Goal: Task Accomplishment & Management: Manage account settings

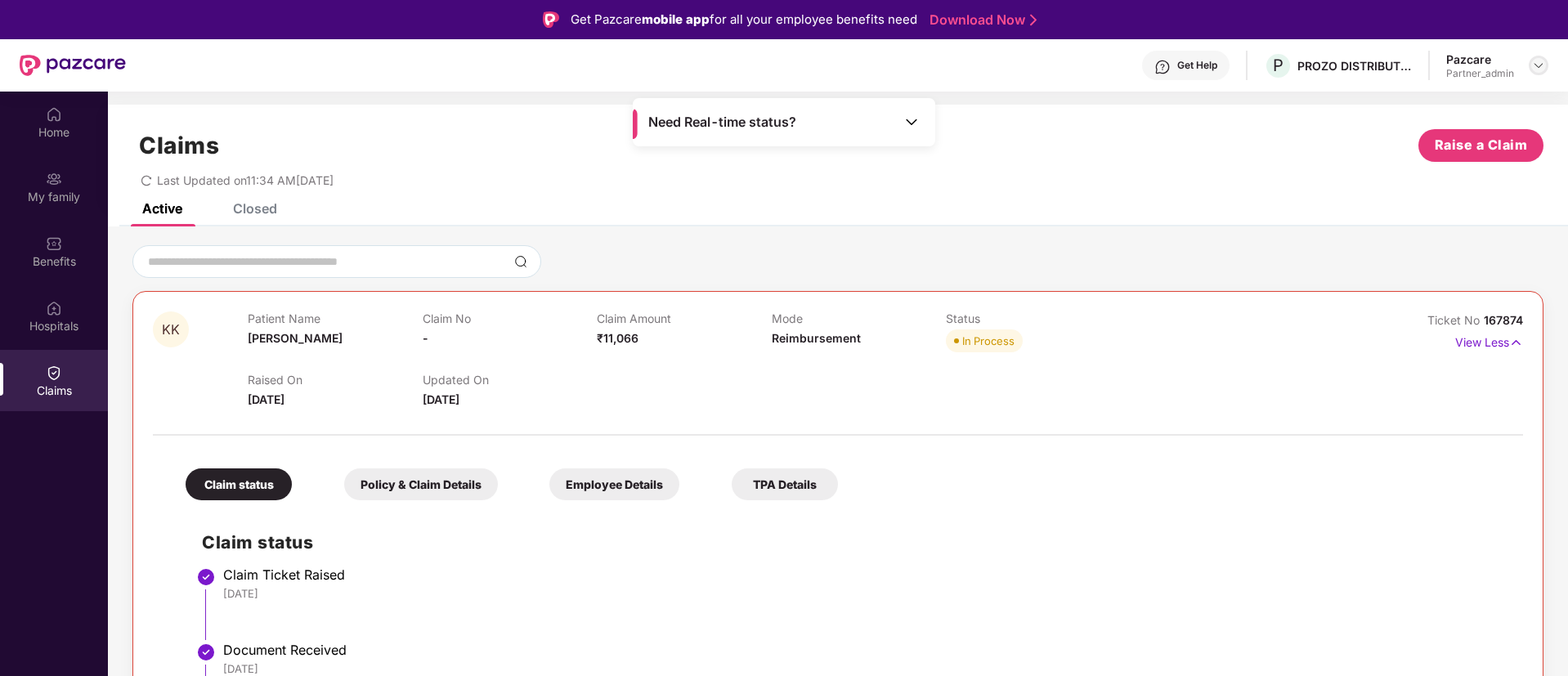
click at [1535, 64] on img at bounding box center [1538, 65] width 13 height 13
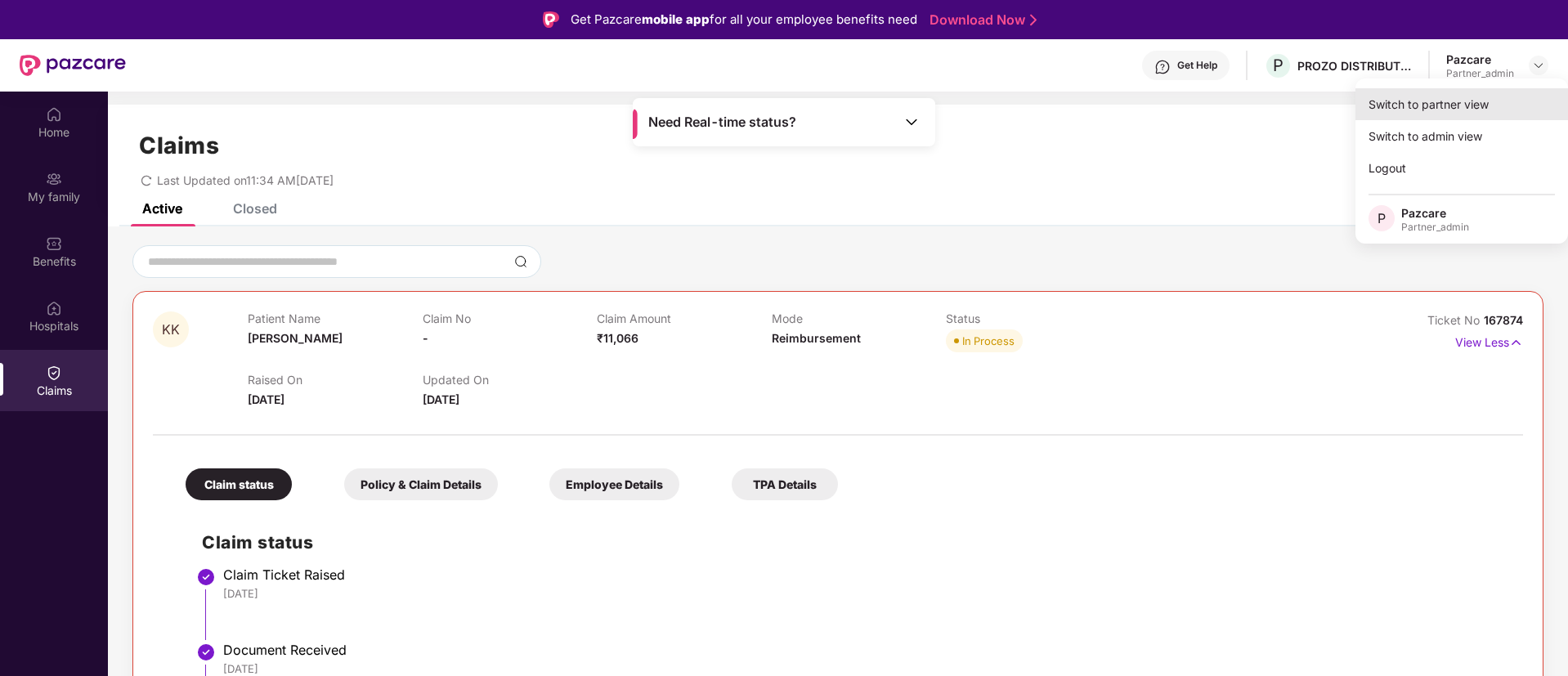
click at [1447, 96] on div "Switch to partner view" at bounding box center [1461, 104] width 213 height 32
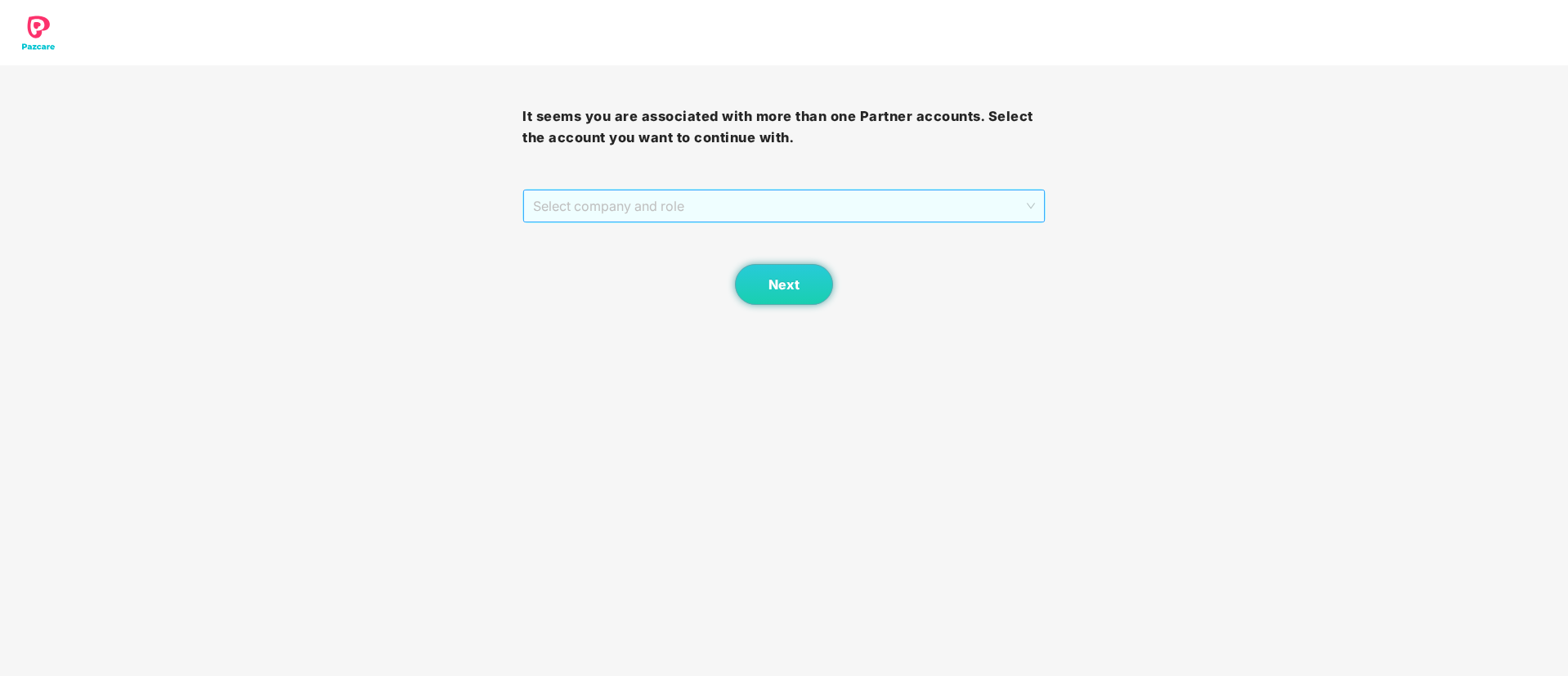
click at [663, 202] on span "Select company and role" at bounding box center [783, 206] width 501 height 31
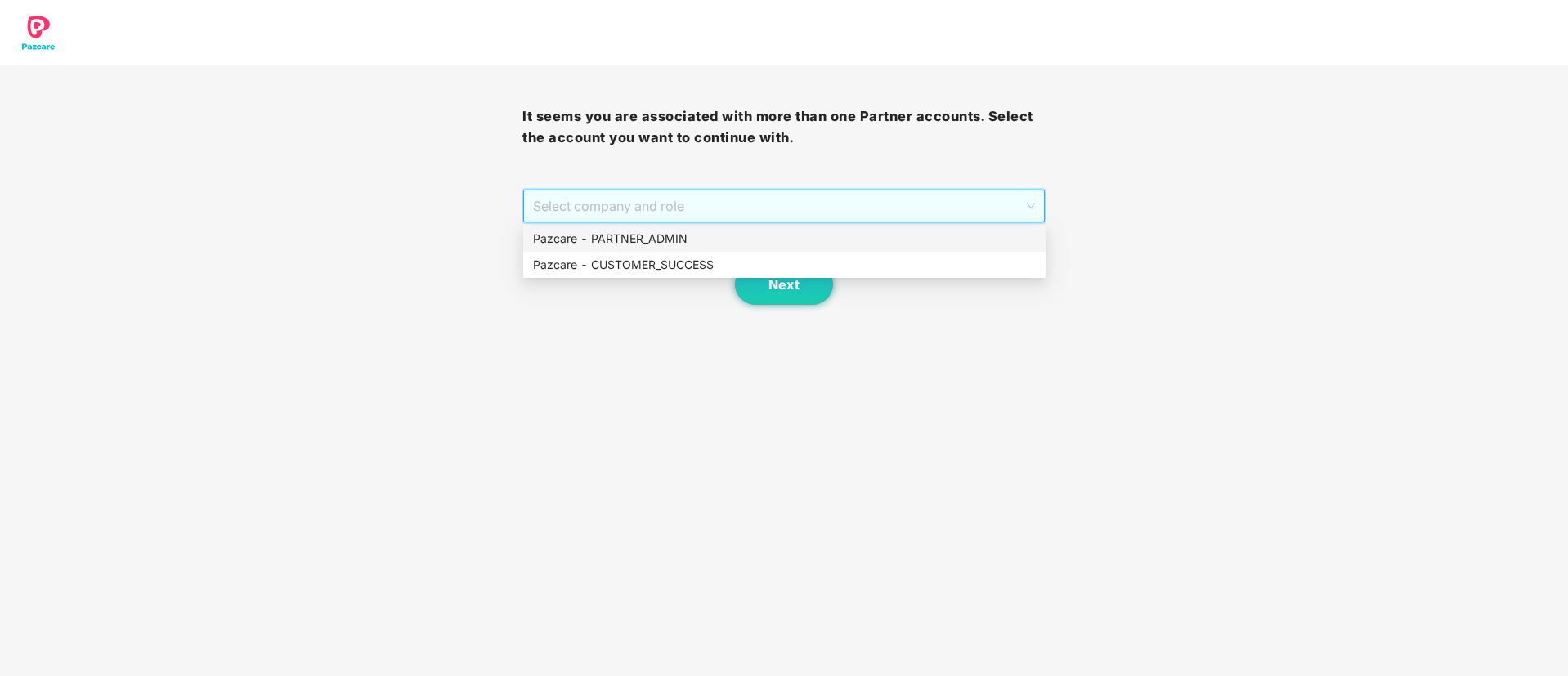
click at [675, 244] on div "Pazcare - PARTNER_ADMIN" at bounding box center [784, 238] width 503 height 18
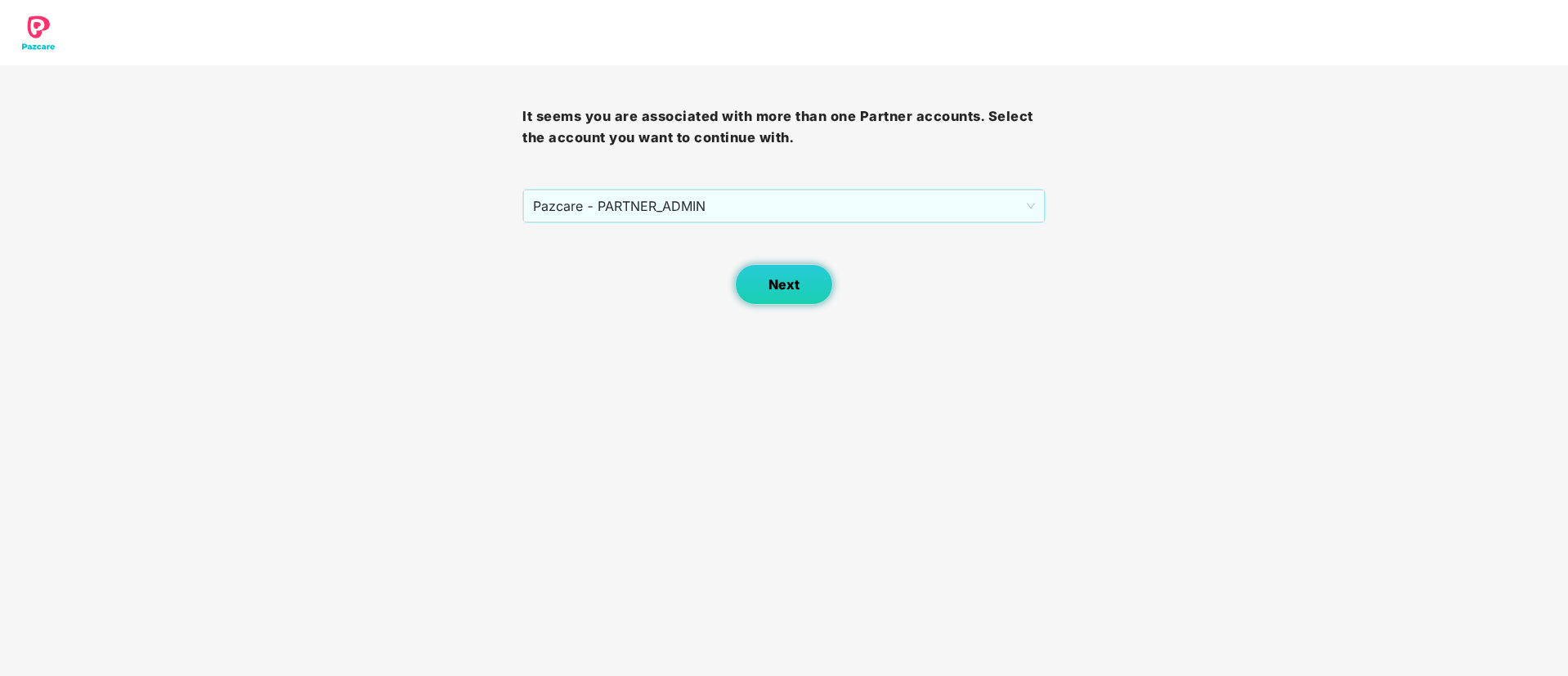
click at [804, 300] on button "Next" at bounding box center [784, 284] width 98 height 41
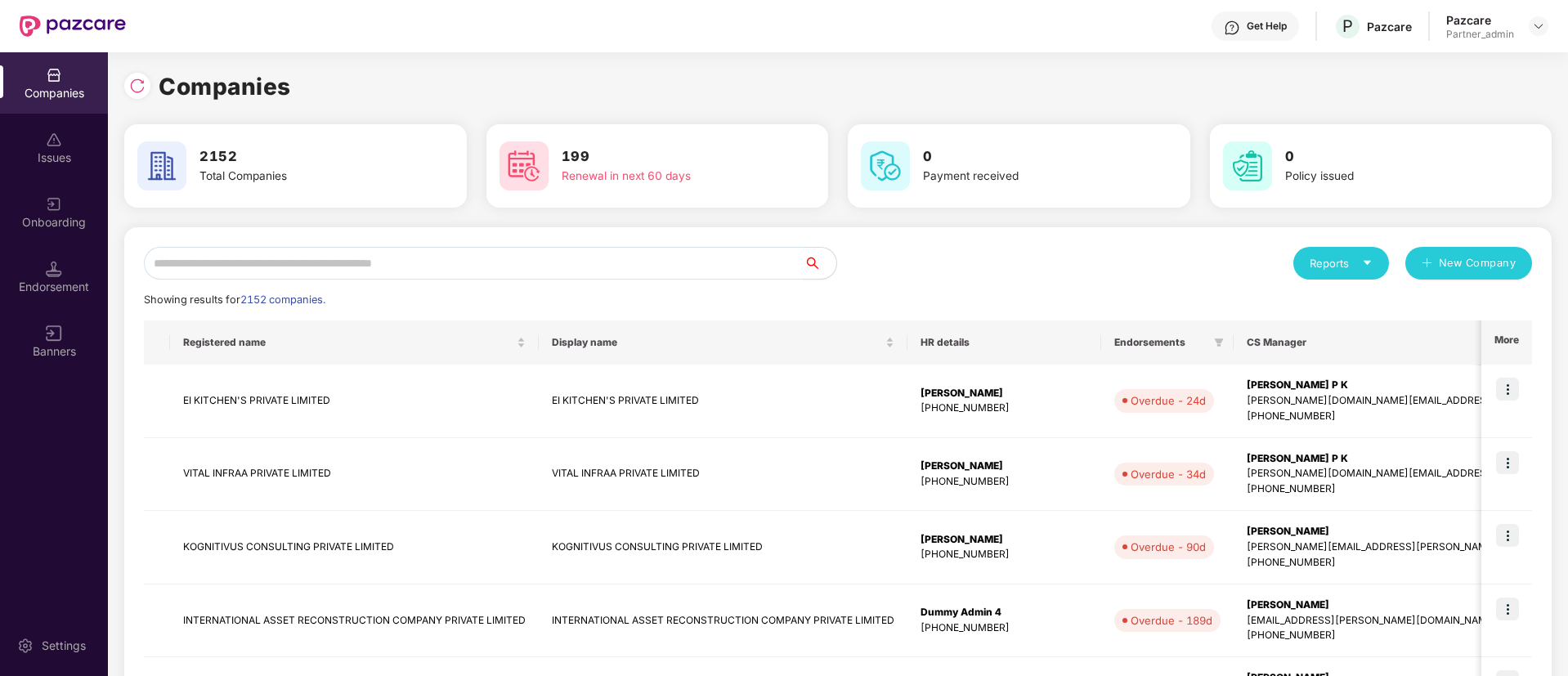
click at [481, 268] on input "text" at bounding box center [474, 264] width 659 height 33
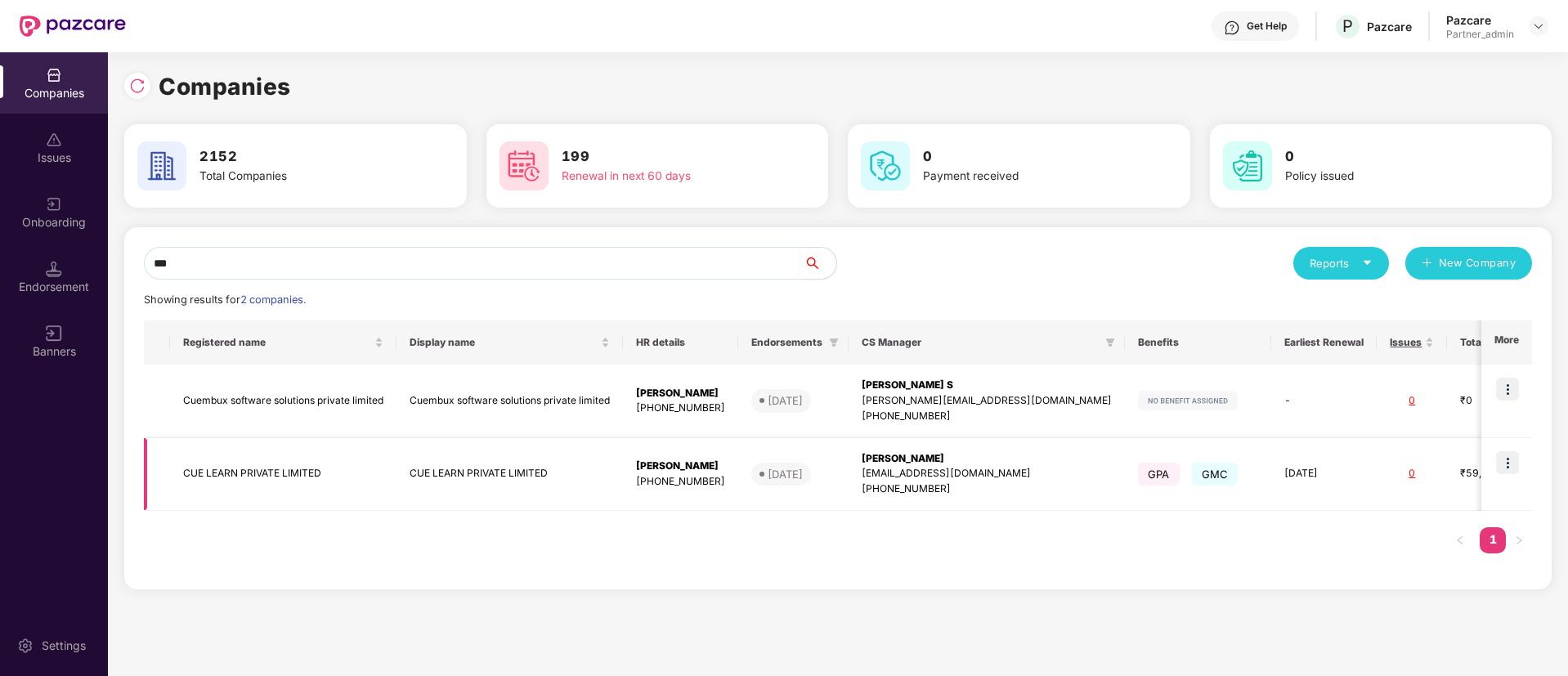
type input "***"
click at [1515, 460] on img at bounding box center [1508, 463] width 23 height 23
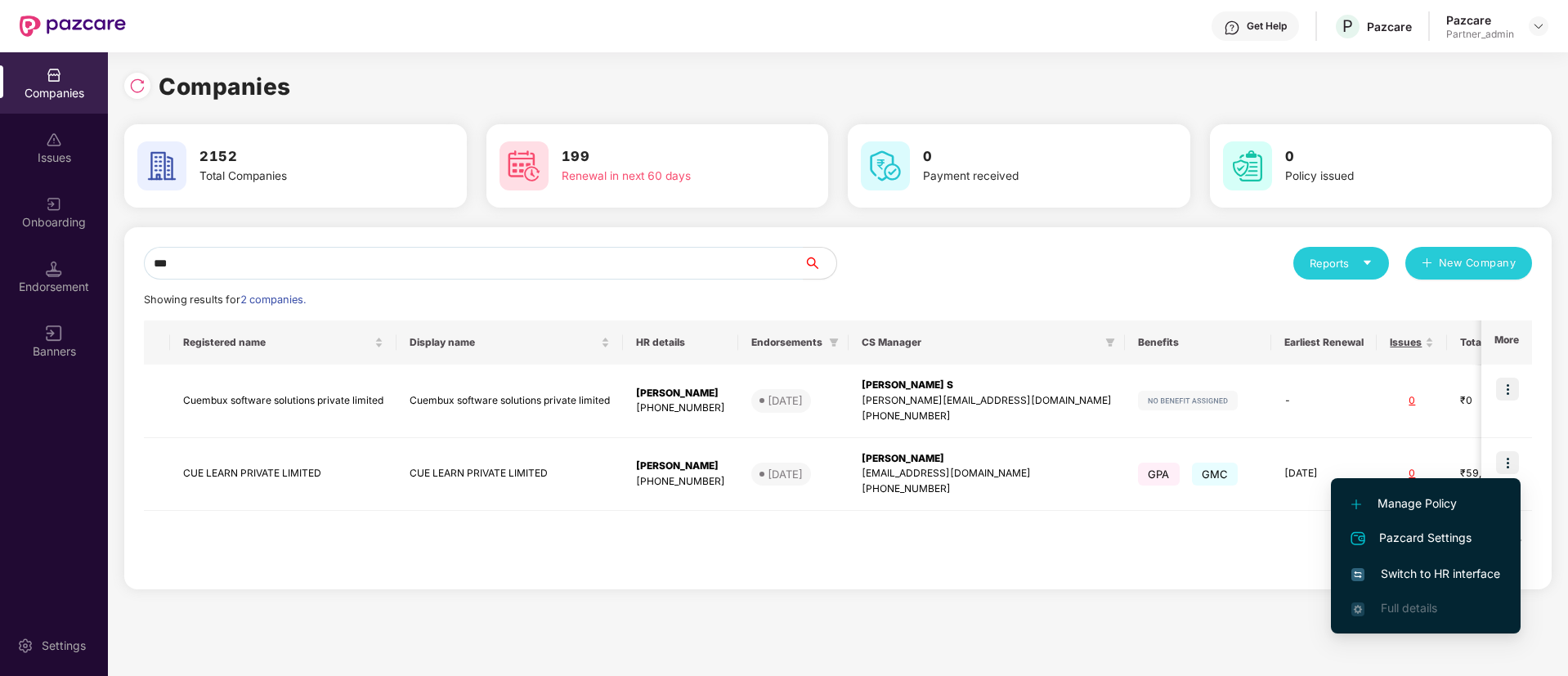
click at [1432, 578] on span "Switch to HR interface" at bounding box center [1425, 574] width 149 height 18
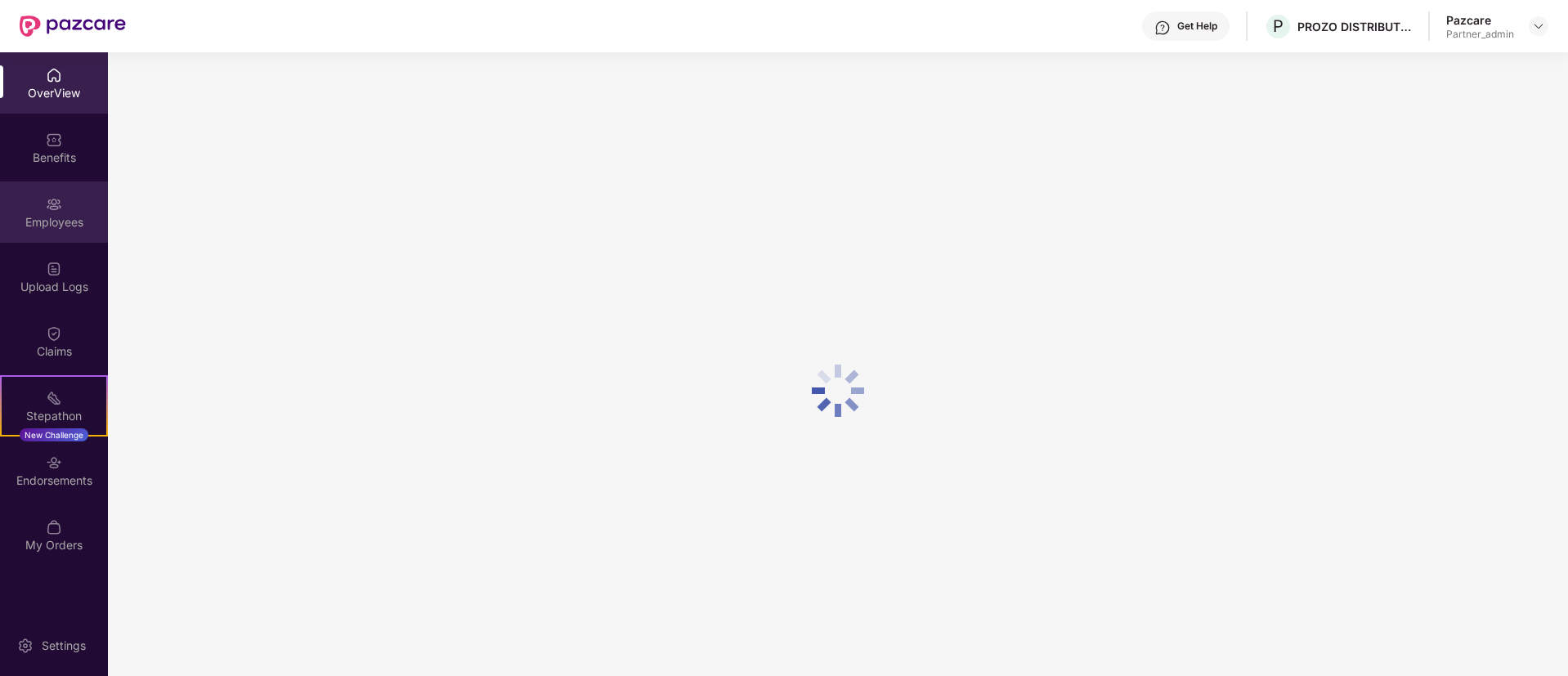
click at [59, 221] on div "Employees" at bounding box center [53, 222] width 108 height 17
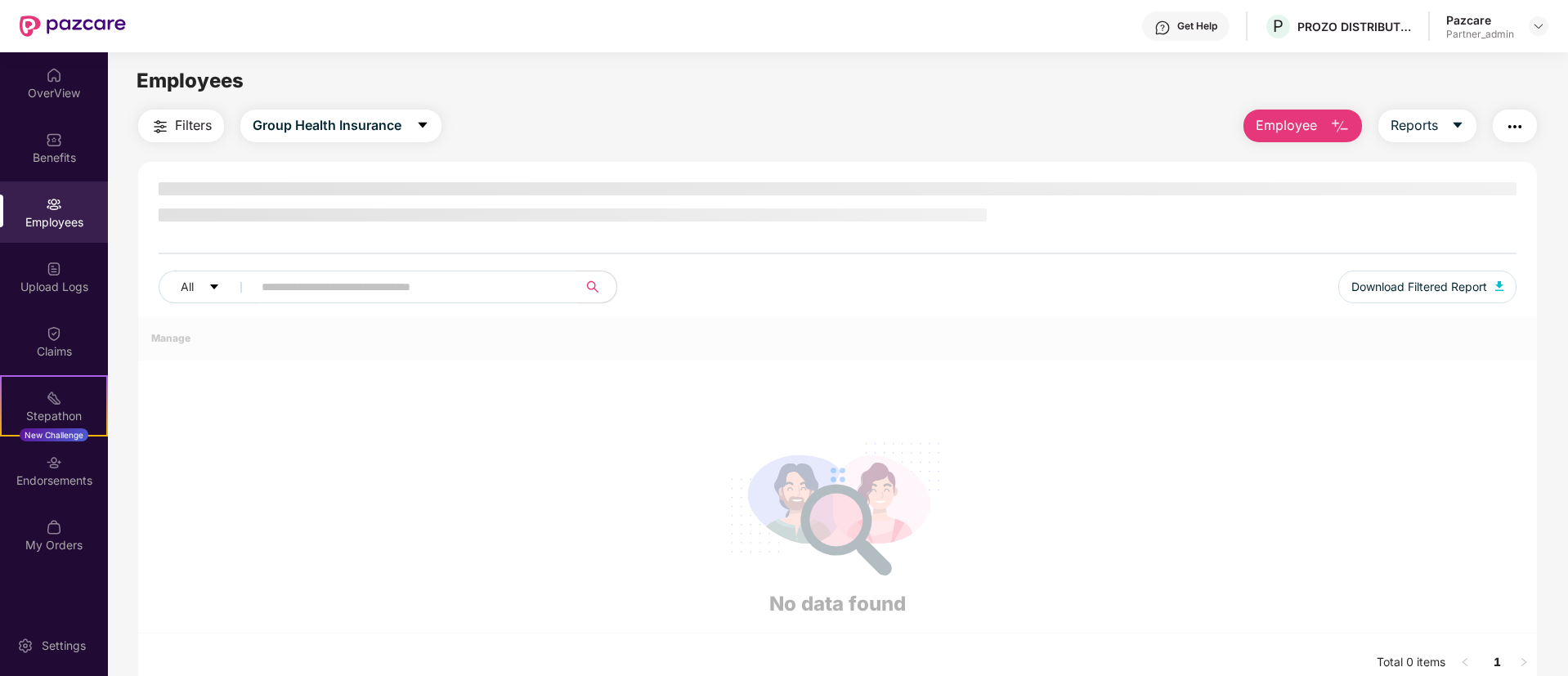
click at [59, 221] on div "Employees" at bounding box center [53, 222] width 108 height 17
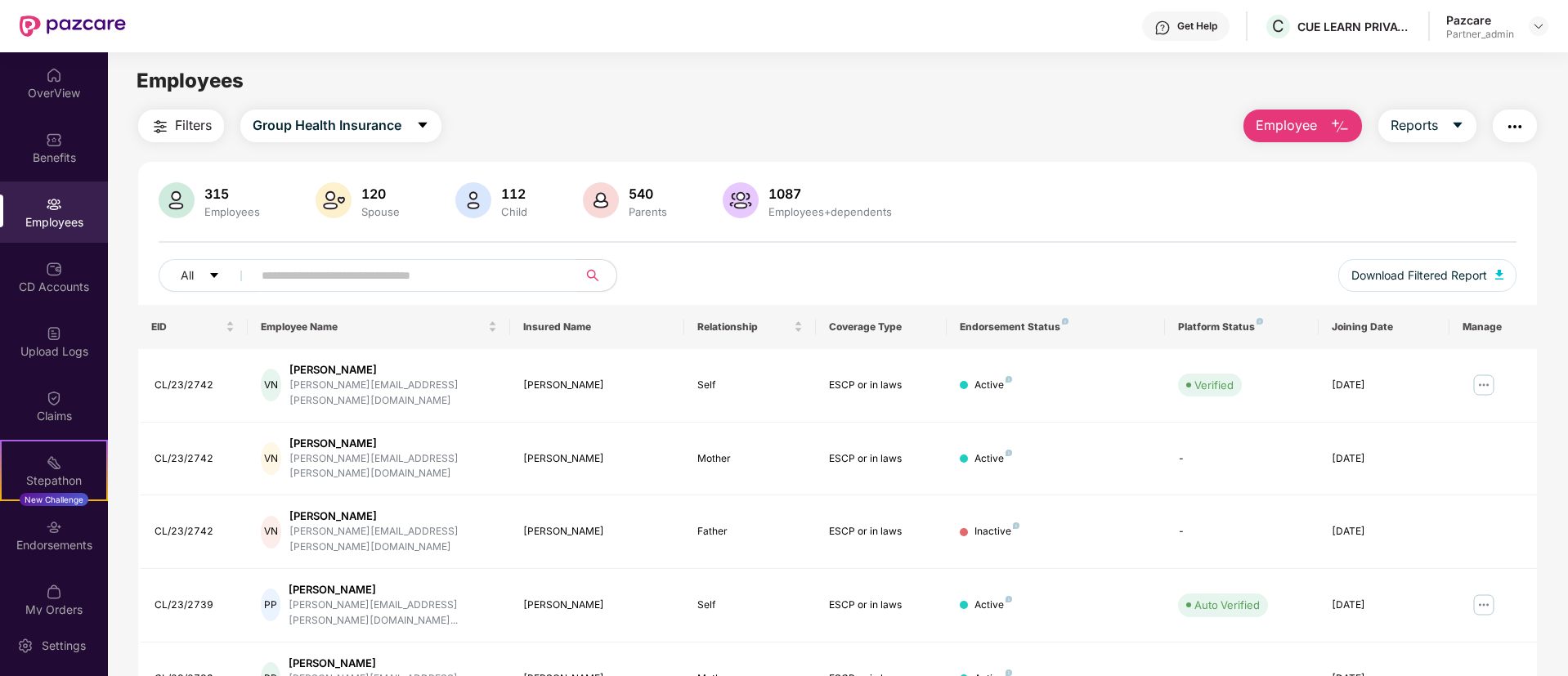
click at [1301, 117] on span "Employee" at bounding box center [1286, 125] width 61 height 20
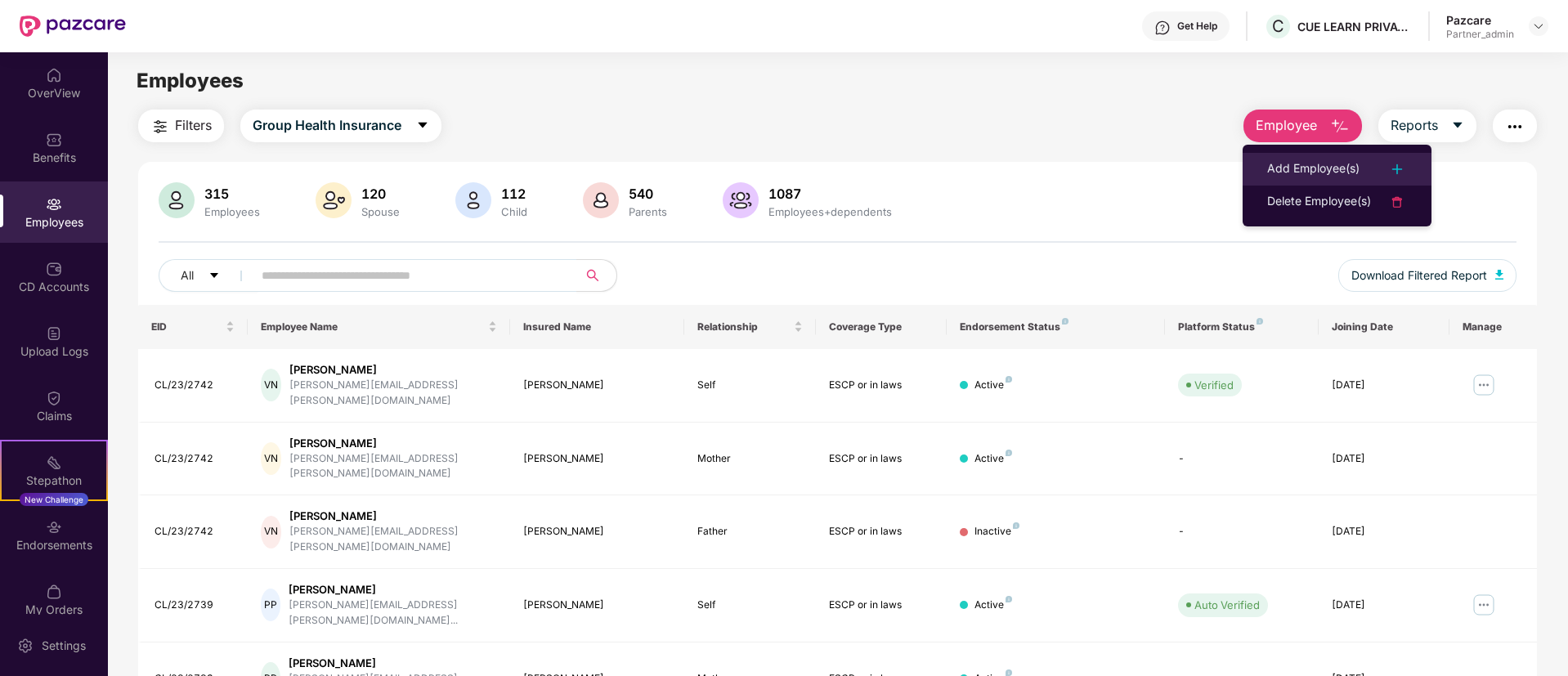
click at [1323, 175] on div "Add Employee(s)" at bounding box center [1313, 169] width 92 height 19
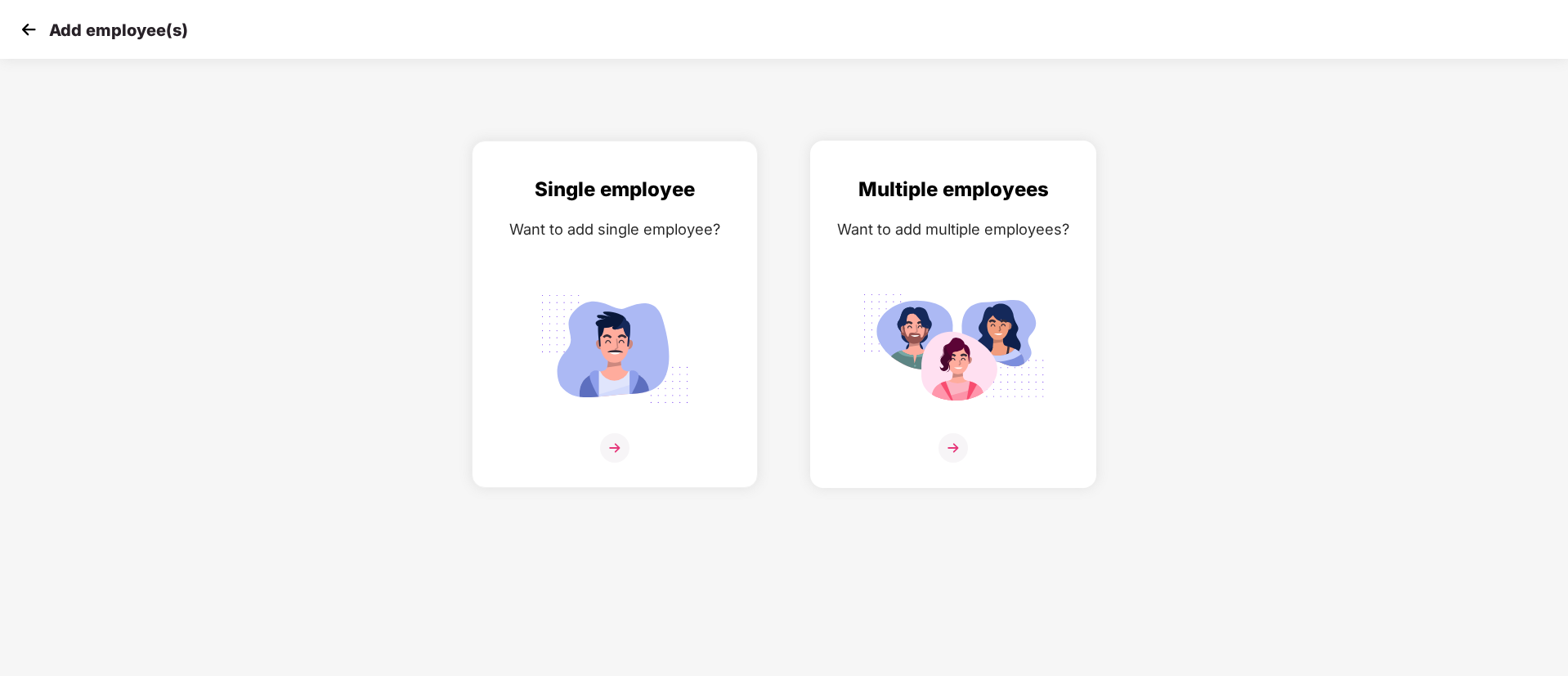
click at [942, 277] on div "Multiple employees Want to add multiple employees?" at bounding box center [953, 329] width 252 height 309
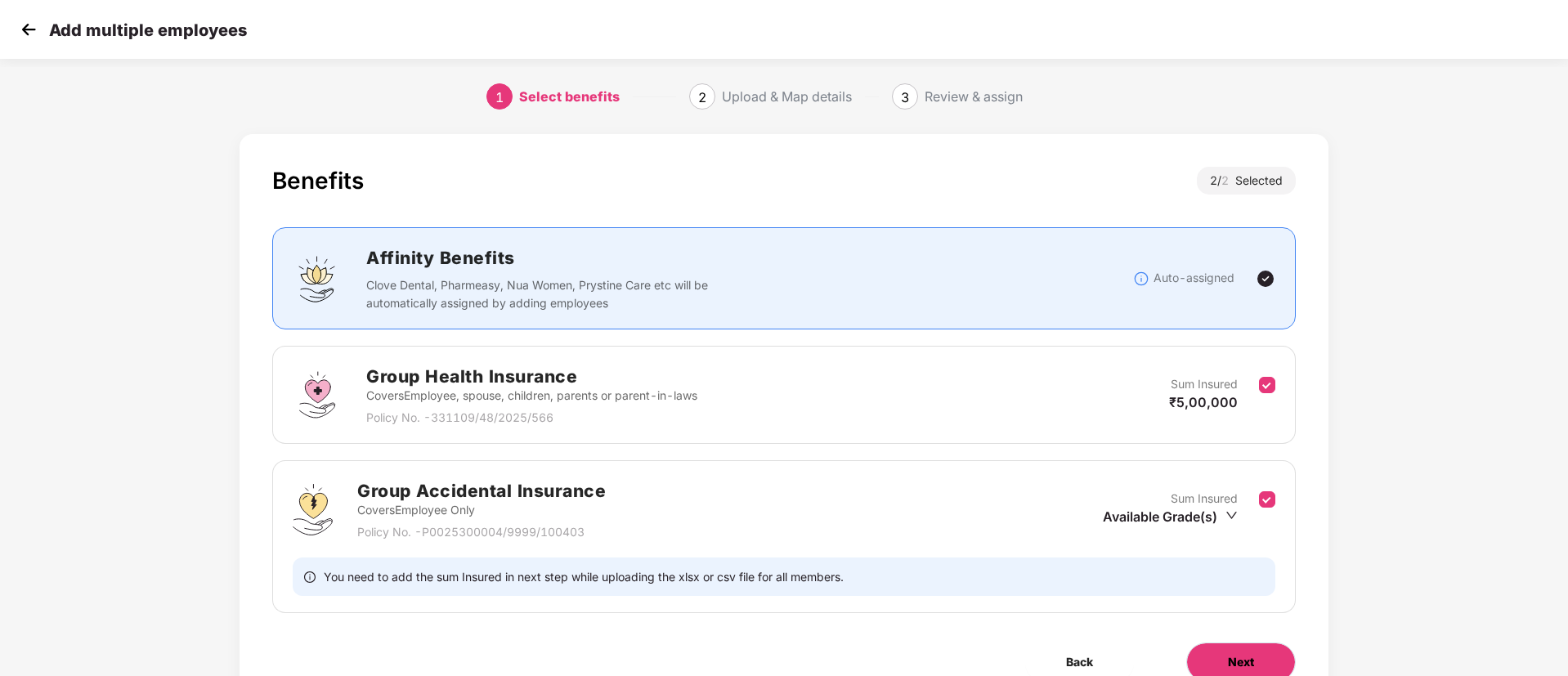
click at [1222, 648] on button "Next" at bounding box center [1240, 662] width 110 height 39
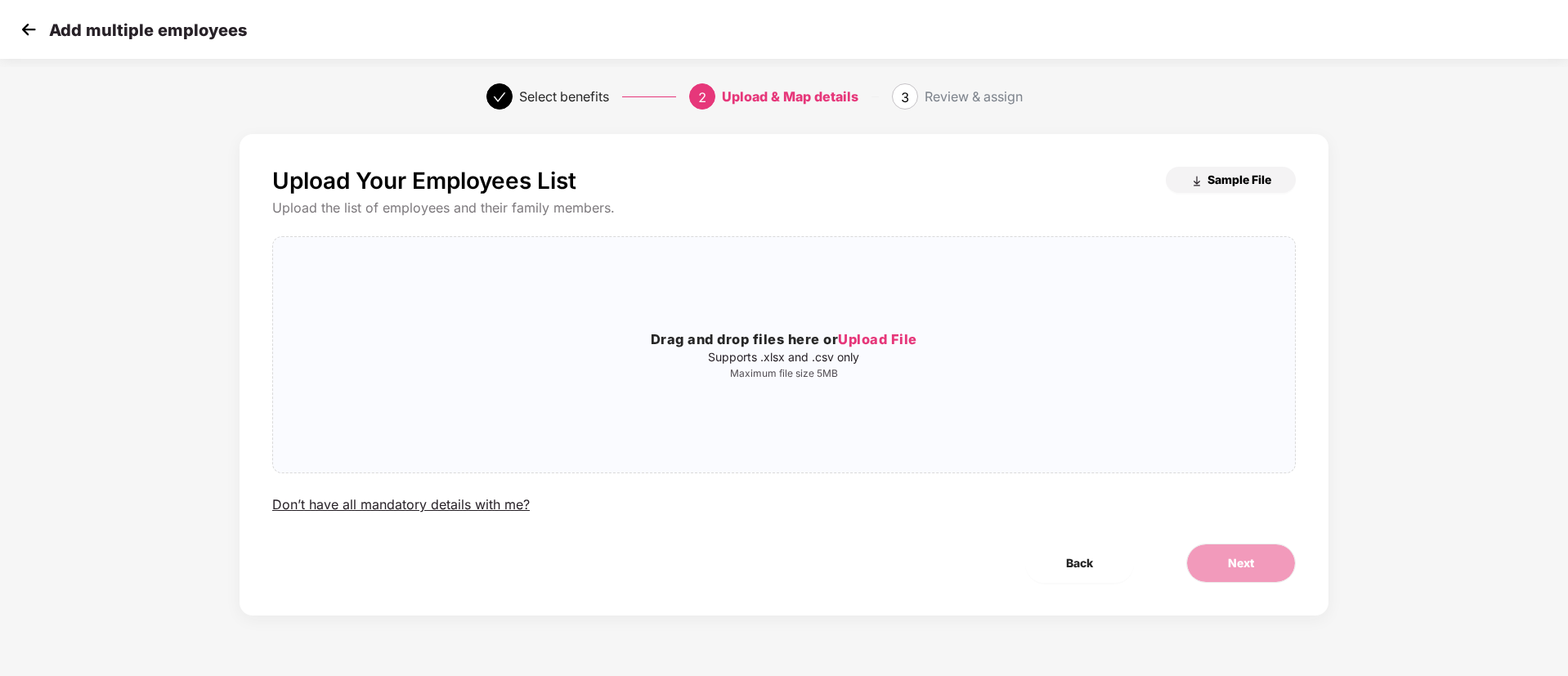
click at [1238, 185] on span "Sample File" at bounding box center [1239, 179] width 64 height 16
click at [1233, 170] on button "Sample File" at bounding box center [1230, 179] width 130 height 26
click at [879, 332] on span "Upload File" at bounding box center [877, 338] width 80 height 17
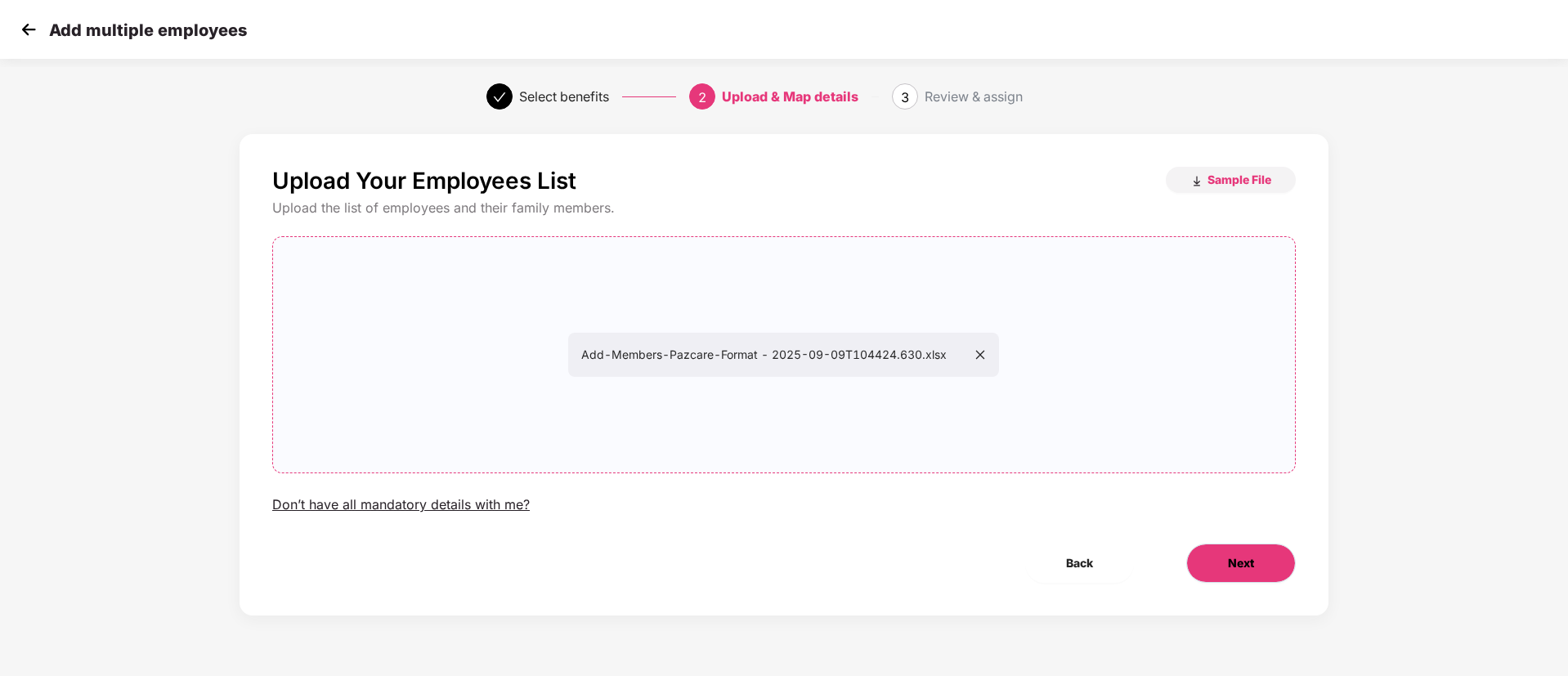
click at [1234, 559] on span "Next" at bounding box center [1240, 563] width 26 height 18
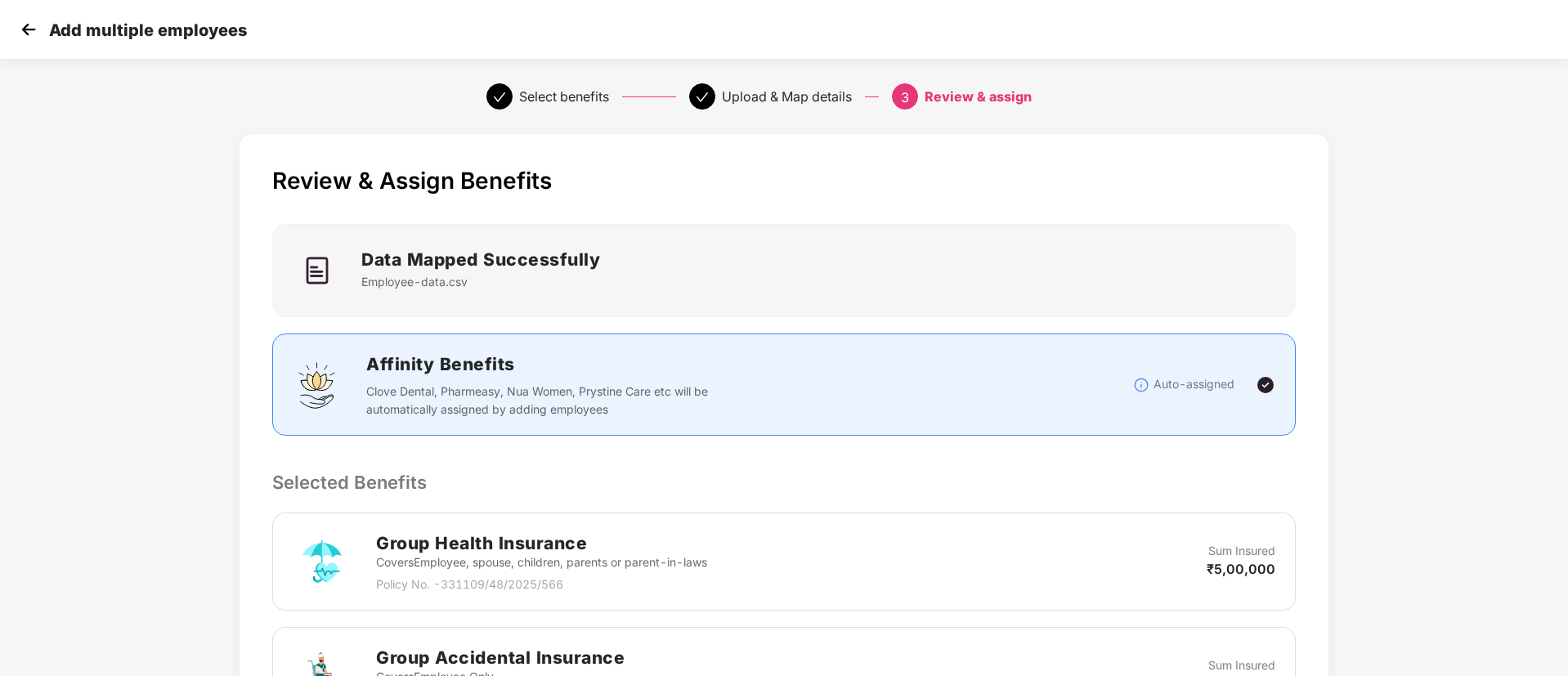
scroll to position [350, 0]
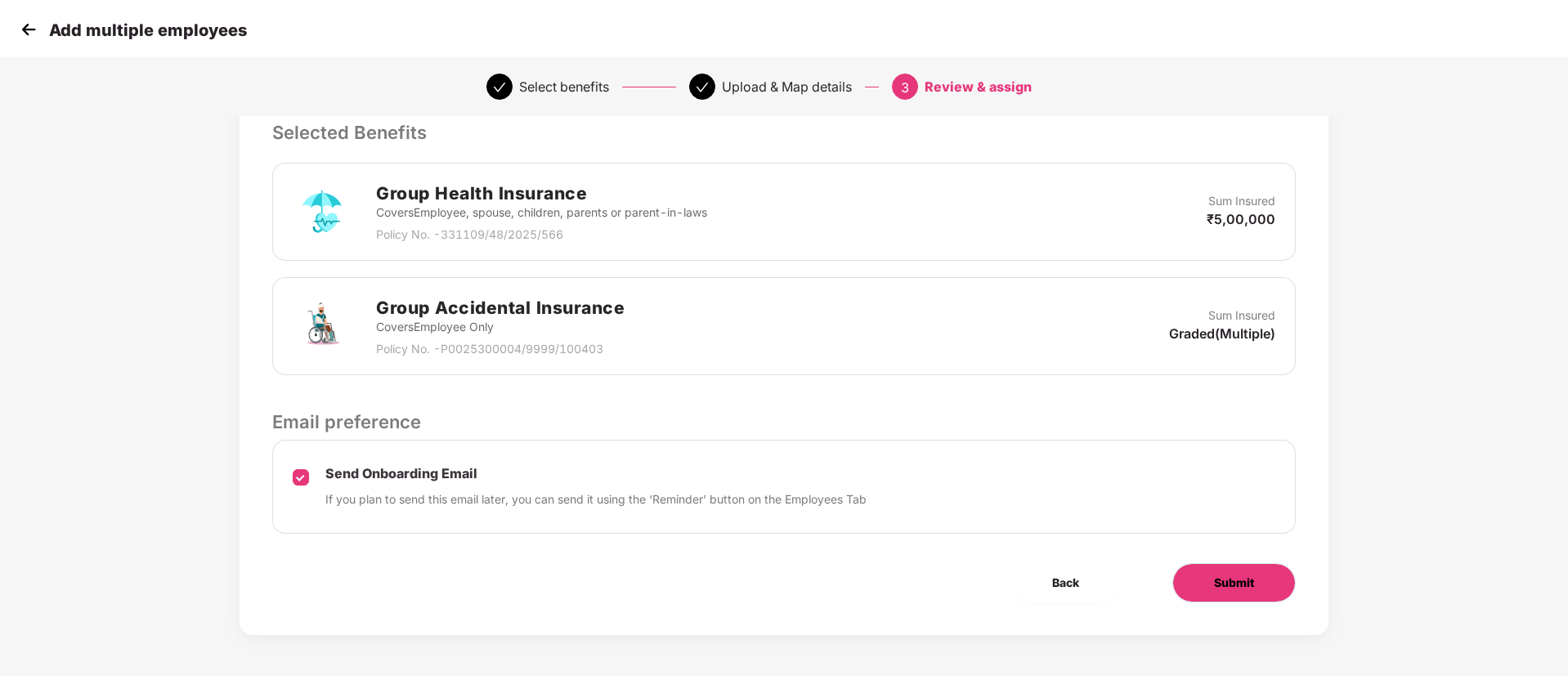
click at [1218, 574] on span "Submit" at bounding box center [1233, 583] width 40 height 18
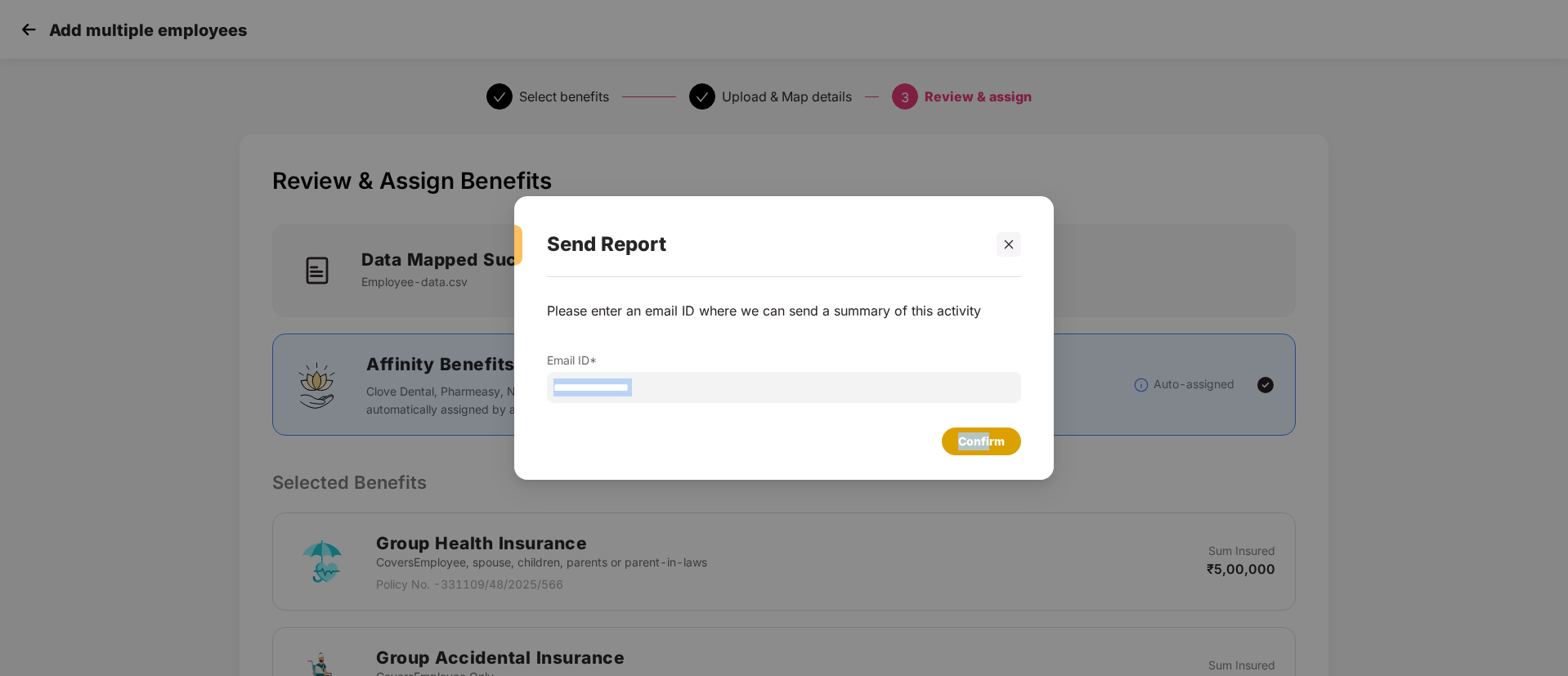
drag, startPoint x: 973, startPoint y: 415, endPoint x: 990, endPoint y: 437, distance: 27.8
click at [990, 437] on div "**********" at bounding box center [784, 371] width 540 height 187
click at [990, 437] on div "Confirm" at bounding box center [981, 442] width 47 height 18
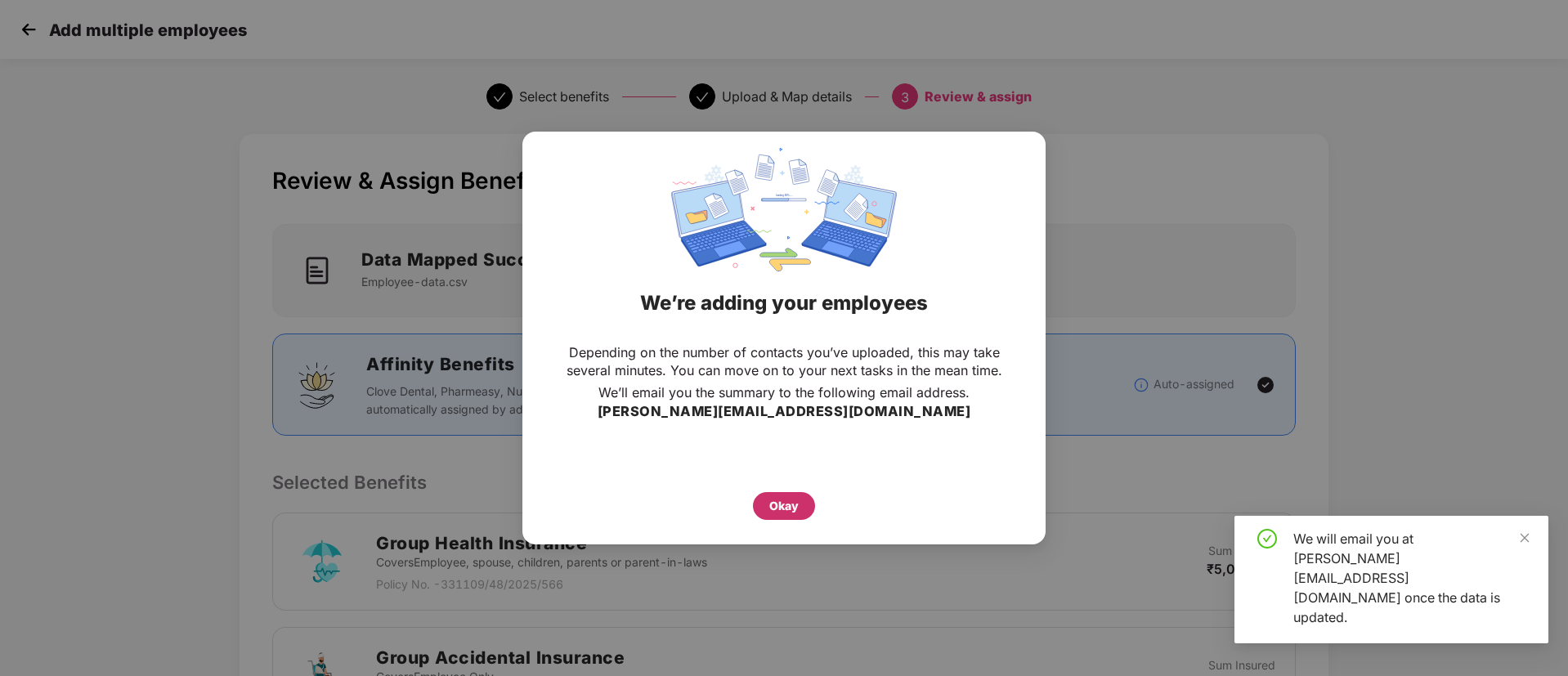
click at [776, 506] on div "Okay" at bounding box center [784, 506] width 29 height 18
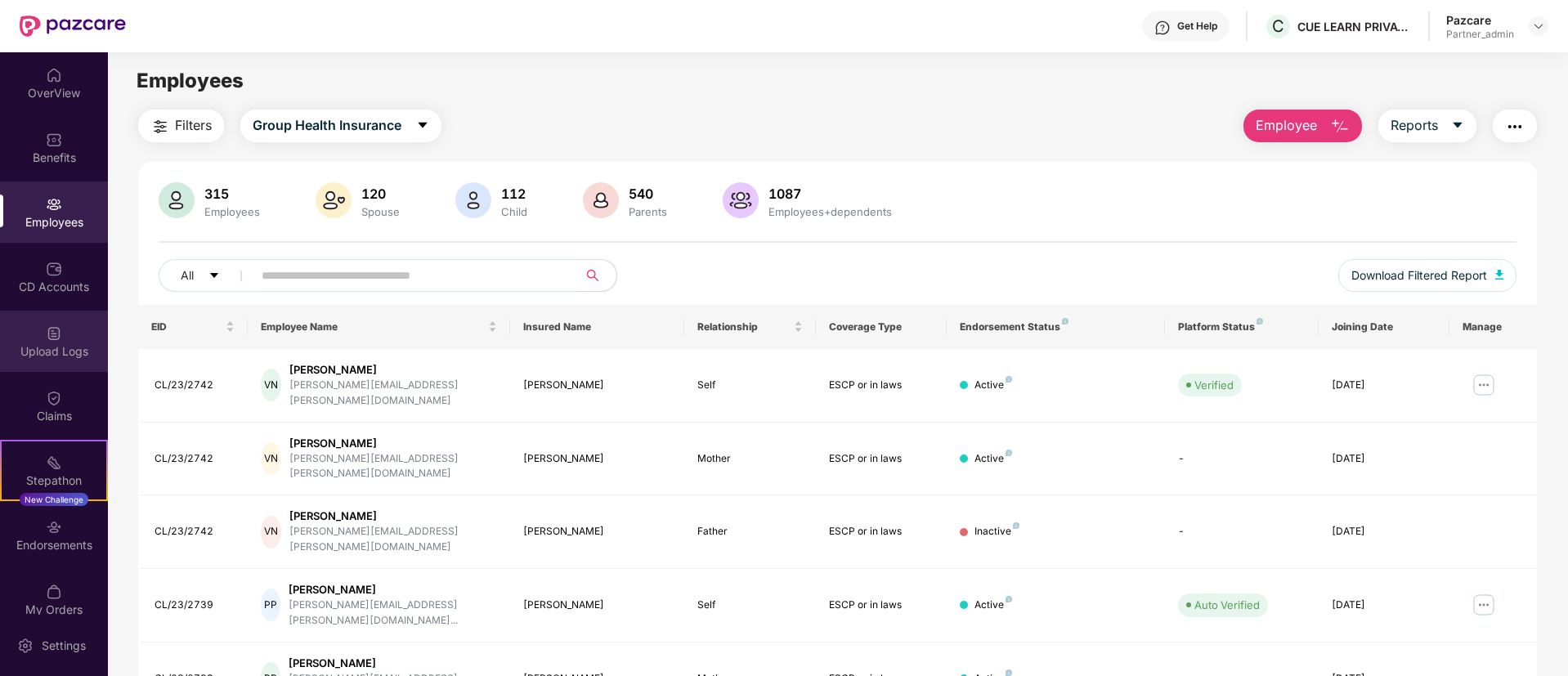
click at [51, 336] on img at bounding box center [53, 333] width 17 height 17
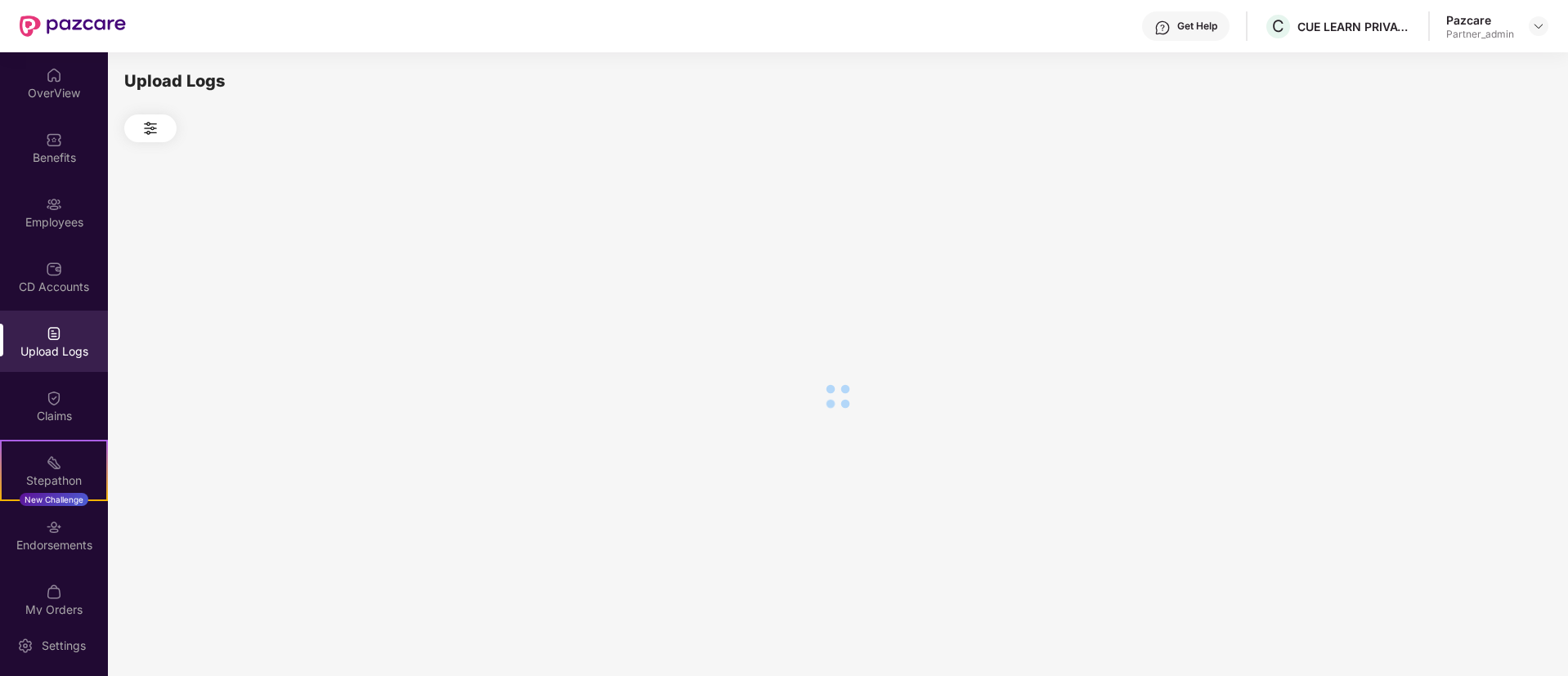
click at [51, 336] on img at bounding box center [53, 333] width 17 height 17
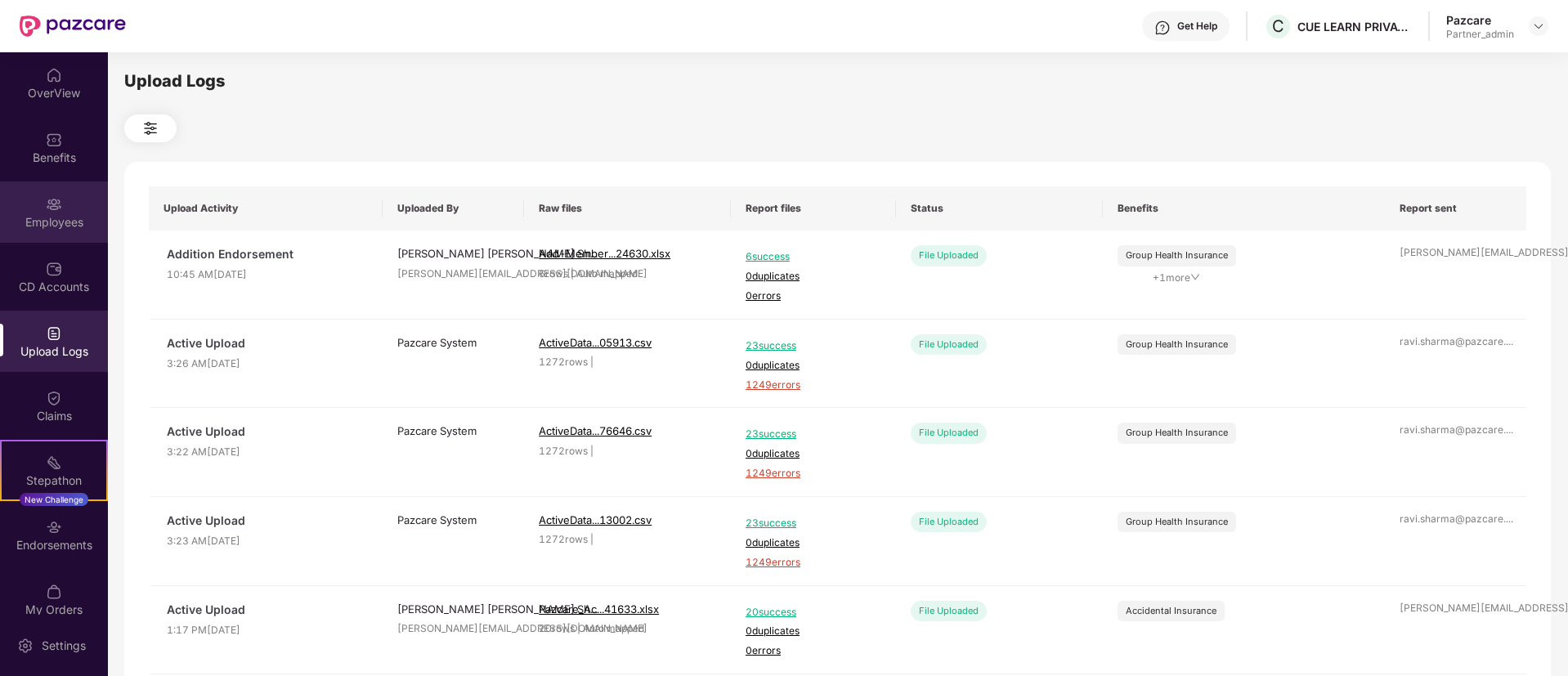
click at [13, 207] on div "Employees" at bounding box center [53, 212] width 108 height 61
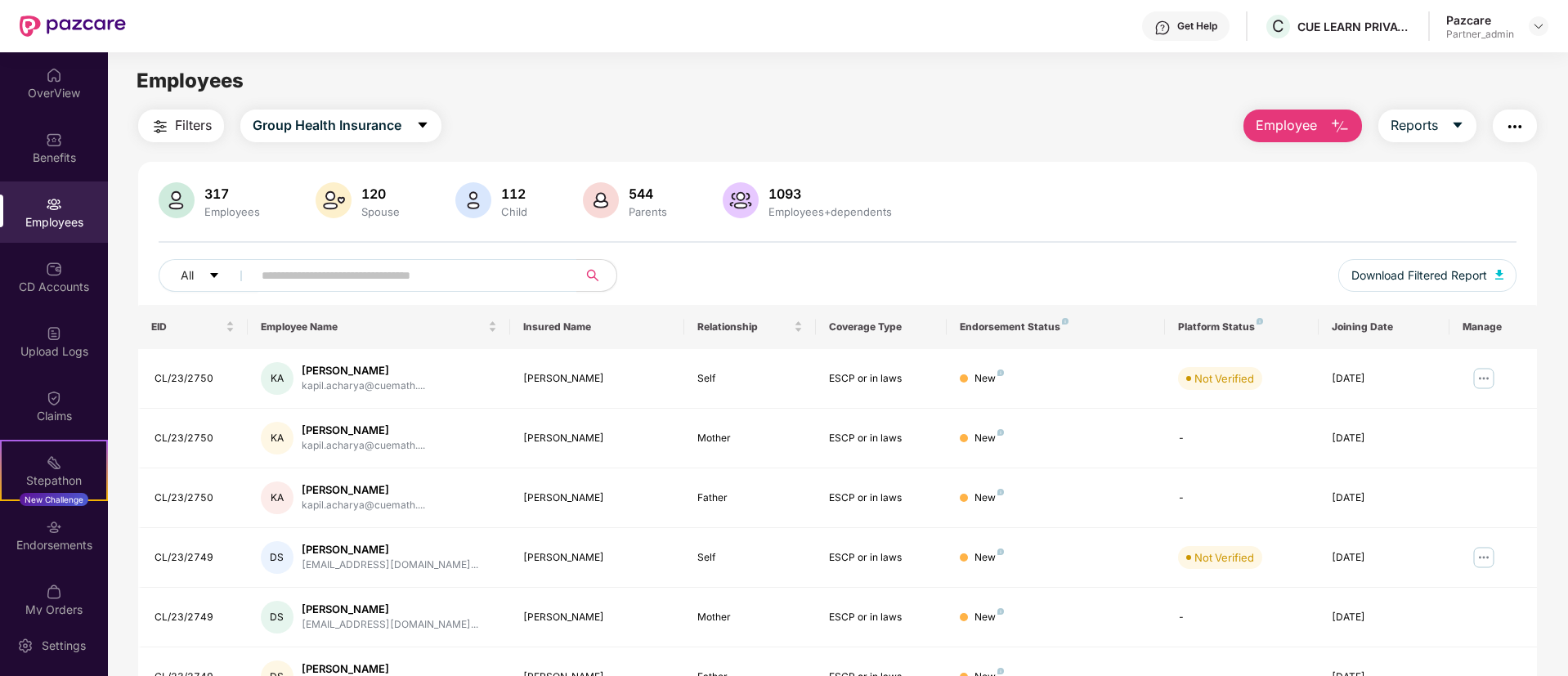
click at [1338, 131] on img "button" at bounding box center [1339, 126] width 19 height 19
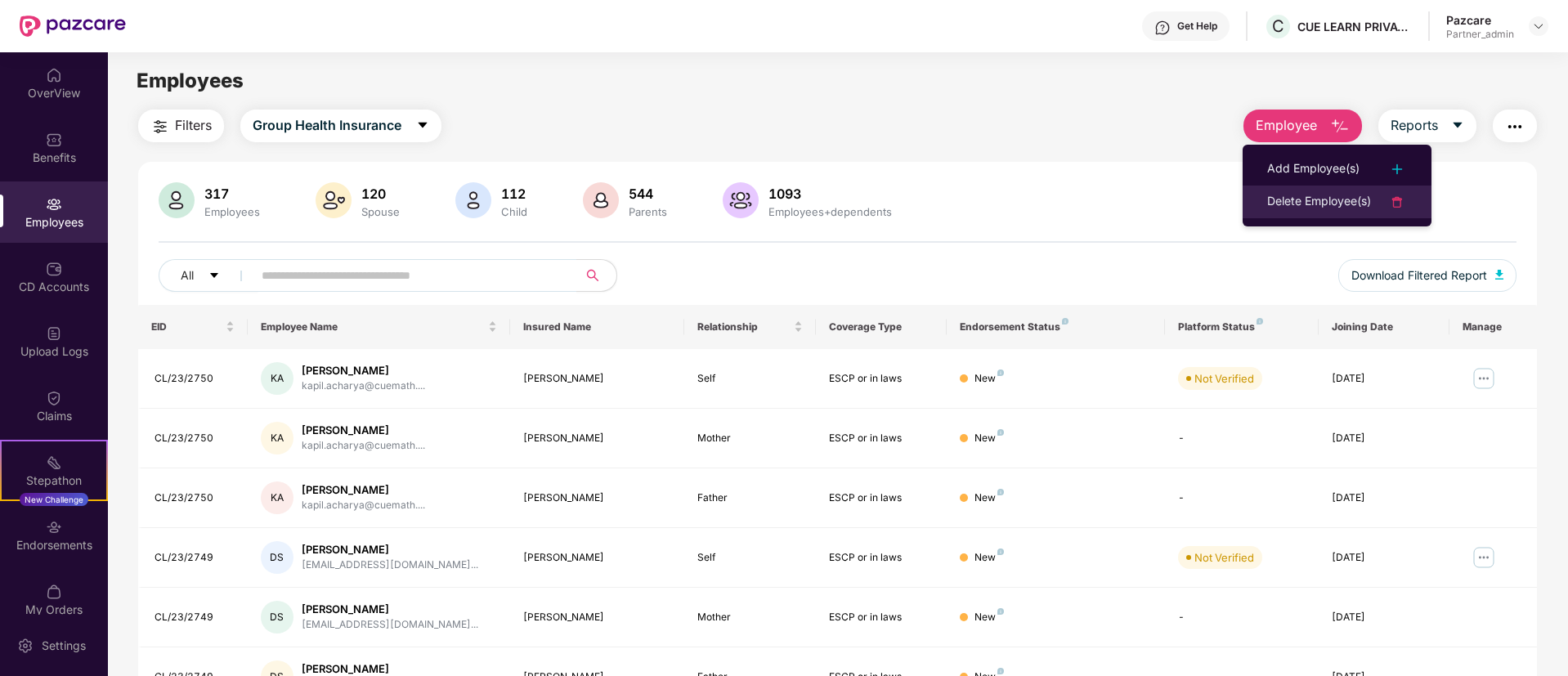
click at [1312, 208] on div "Delete Employee(s)" at bounding box center [1319, 202] width 104 height 19
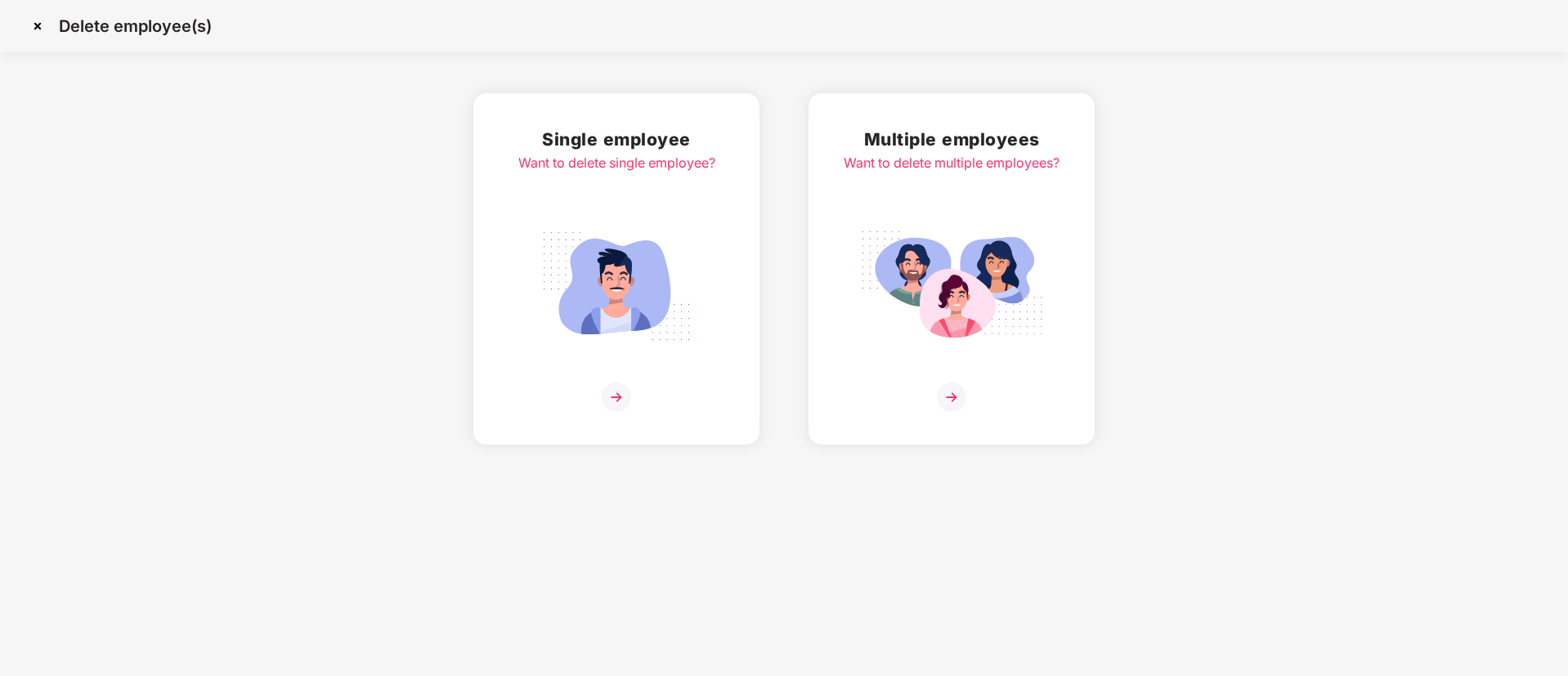
click at [1058, 208] on div "Multiple employees Want to delete multiple employees?" at bounding box center [951, 268] width 216 height 286
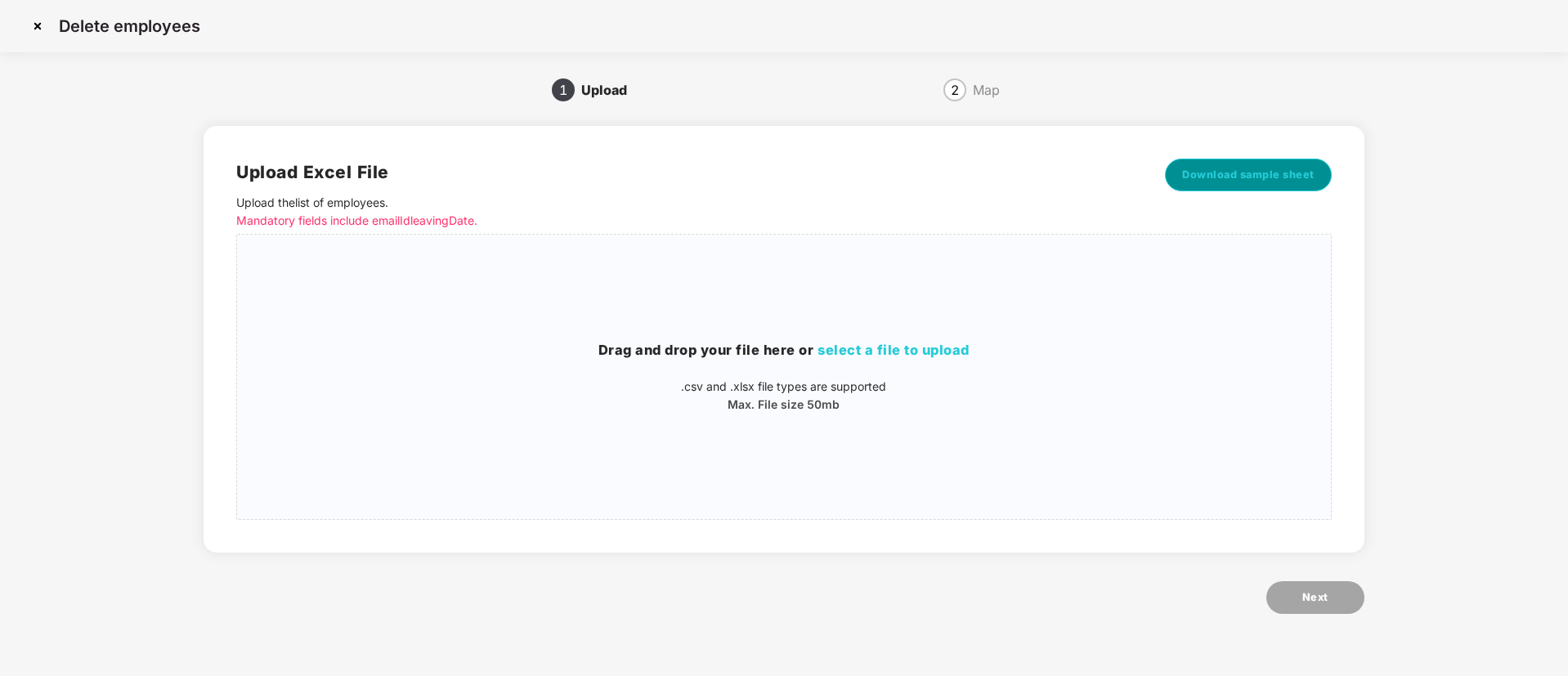
click at [1265, 171] on span "Download sample sheet" at bounding box center [1248, 174] width 132 height 17
click at [870, 351] on span "select a file to upload" at bounding box center [893, 349] width 152 height 17
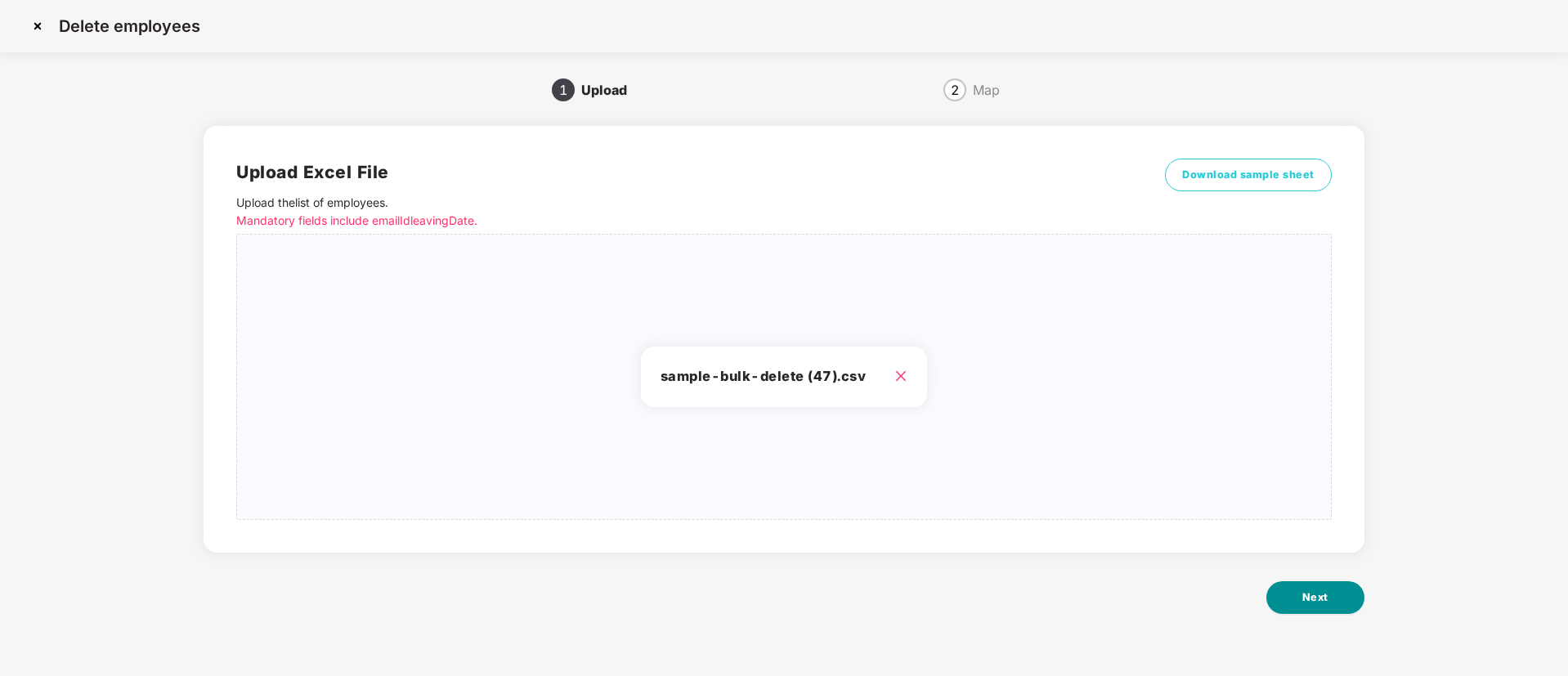
click at [1298, 589] on button "Next" at bounding box center [1315, 598] width 98 height 33
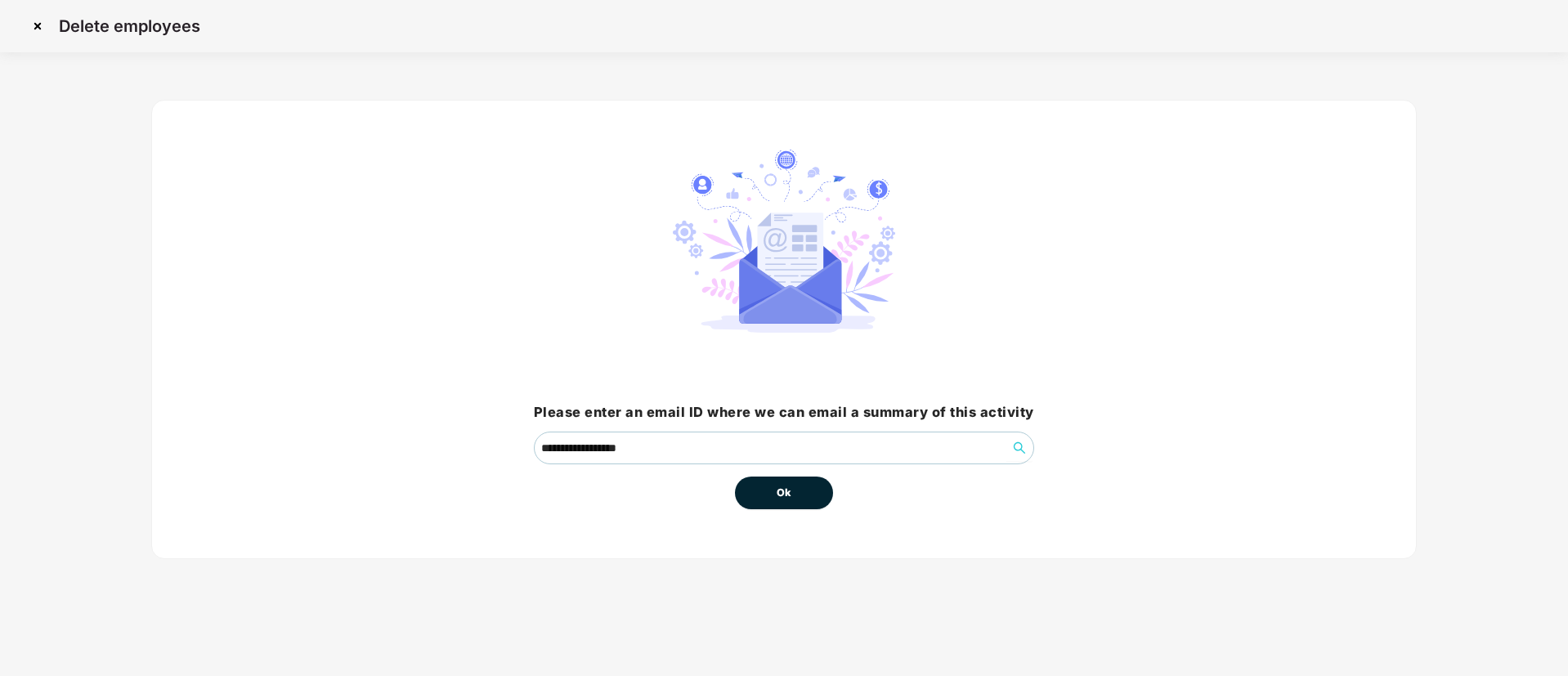
drag, startPoint x: 787, startPoint y: 474, endPoint x: 802, endPoint y: 484, distance: 18.0
click at [802, 484] on div "Ok" at bounding box center [784, 486] width 98 height 45
click at [802, 484] on button "Ok" at bounding box center [784, 493] width 98 height 33
click at [761, 485] on button "Ok" at bounding box center [784, 493] width 98 height 33
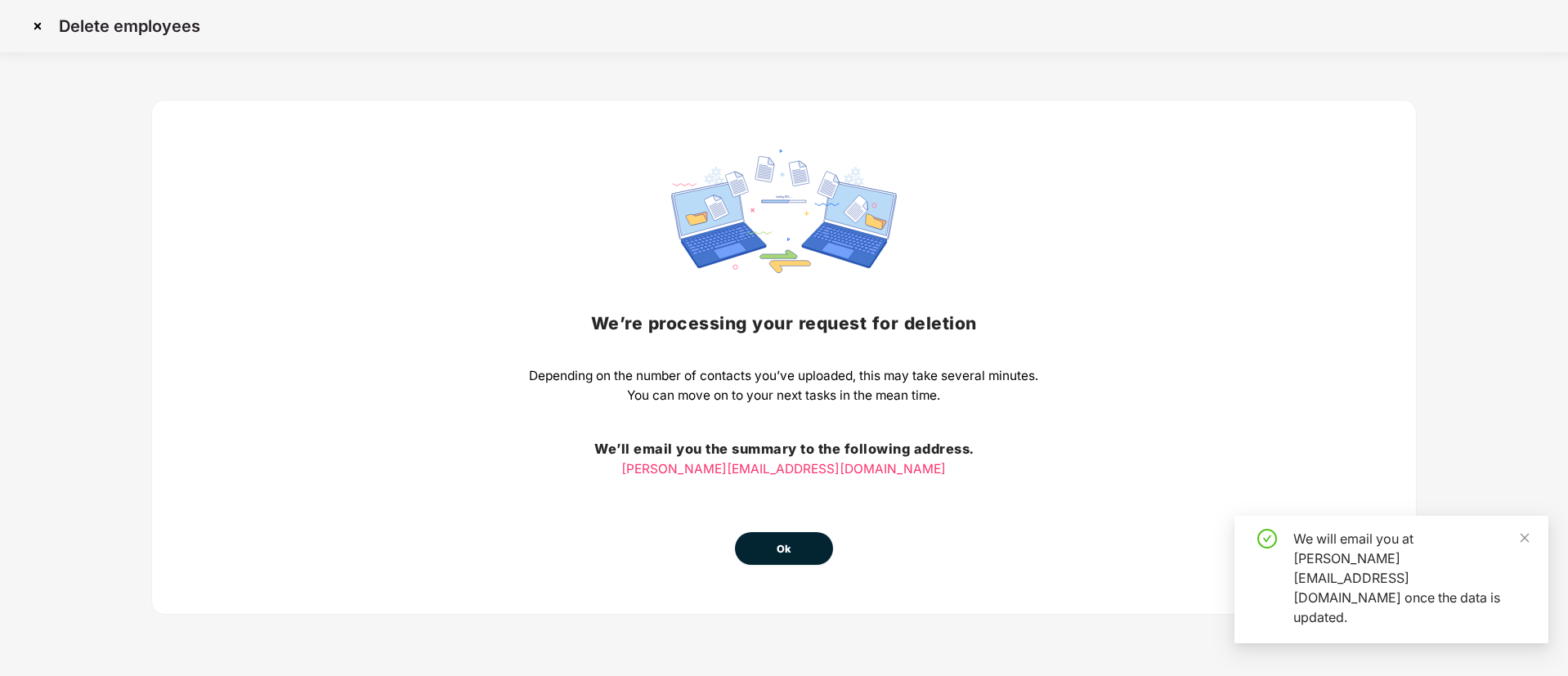
click at [795, 542] on button "Ok" at bounding box center [784, 549] width 98 height 33
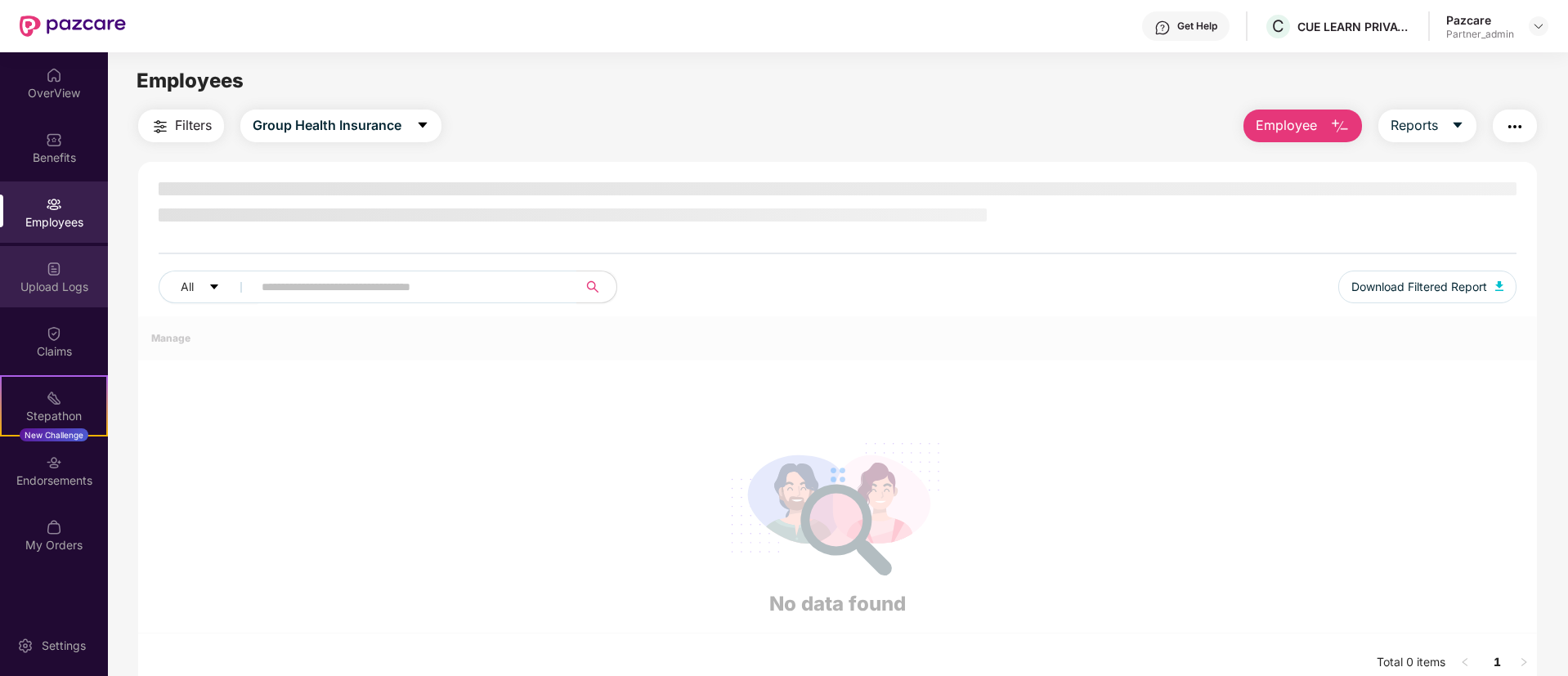
click at [22, 261] on div "Upload Logs" at bounding box center [53, 276] width 108 height 61
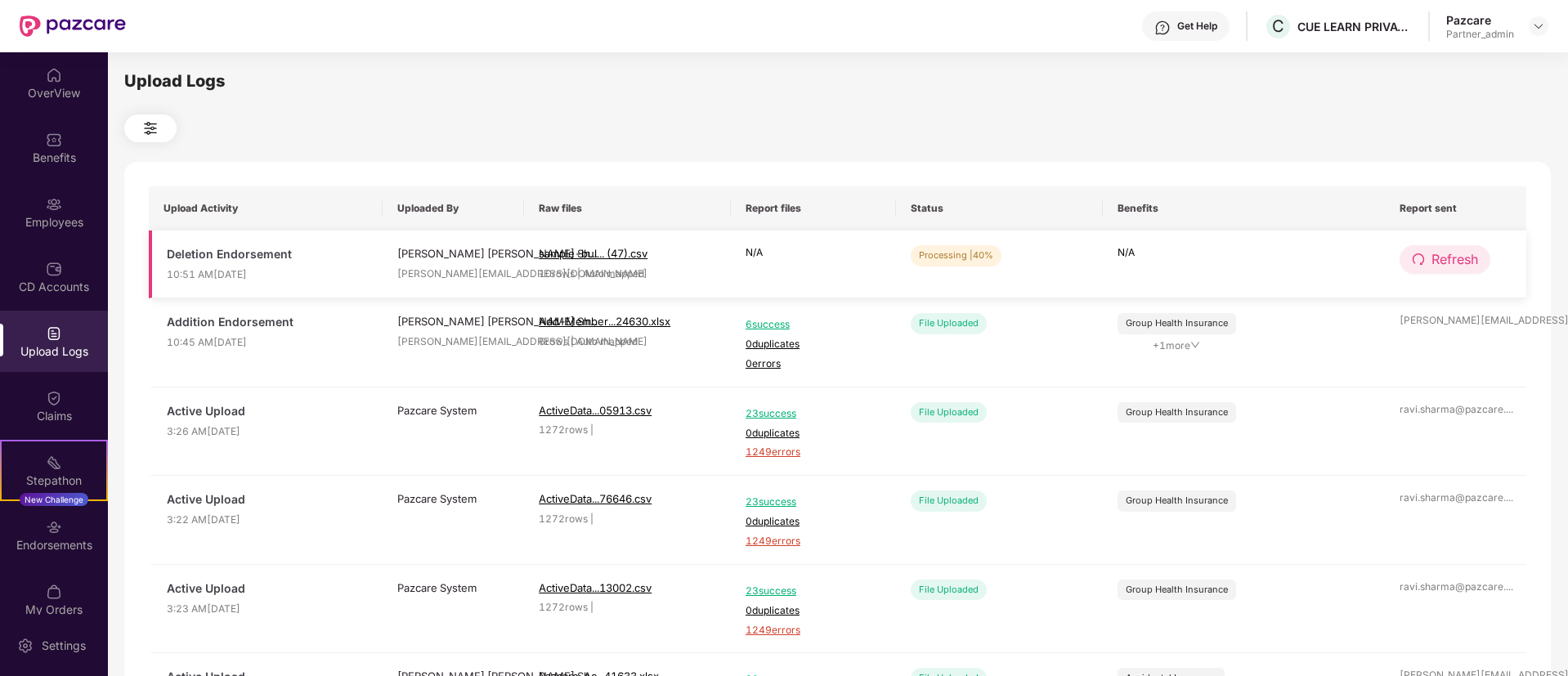
click at [1452, 254] on span "Refresh" at bounding box center [1455, 259] width 47 height 20
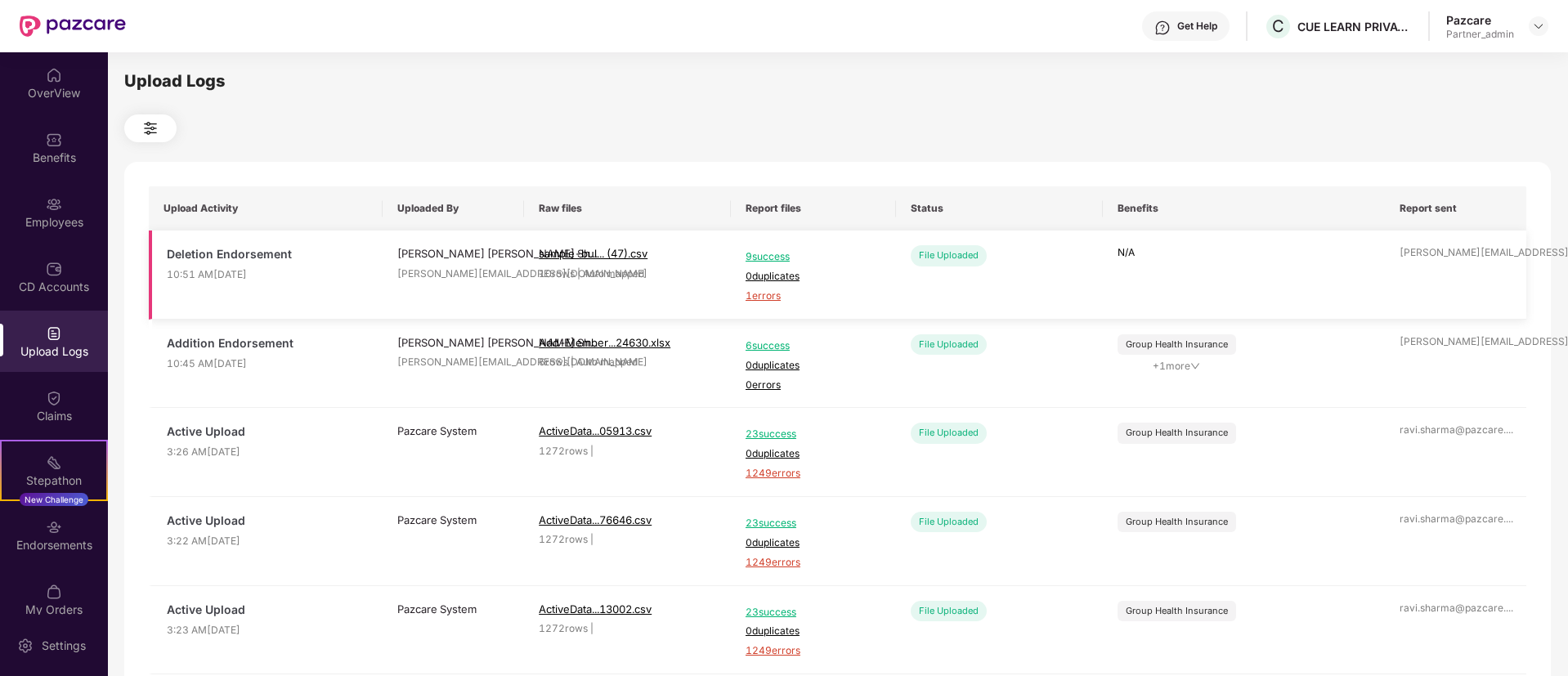
click at [757, 295] on span "1 errors" at bounding box center [813, 297] width 136 height 16
click at [61, 196] on div "Employees" at bounding box center [53, 212] width 108 height 61
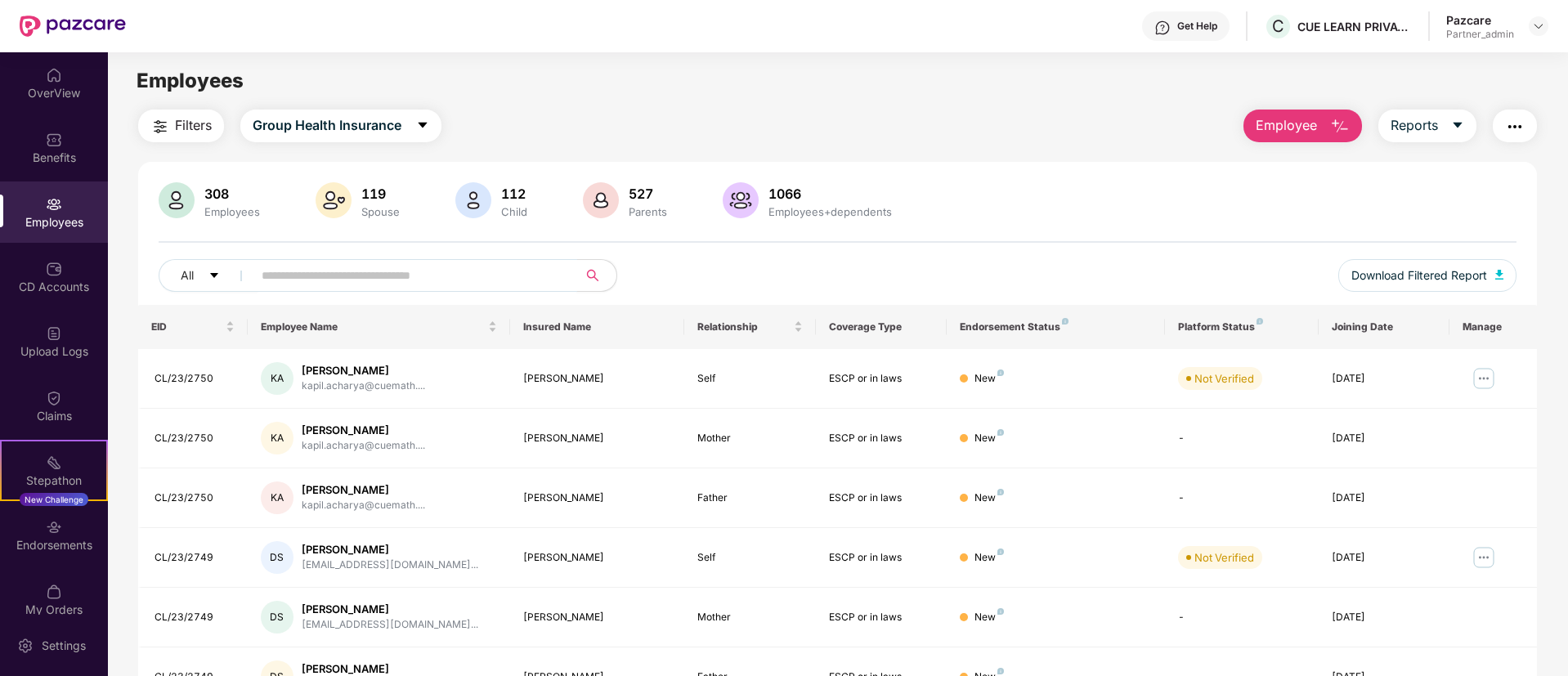
click at [438, 271] on input "text" at bounding box center [409, 275] width 294 height 24
paste input "**********"
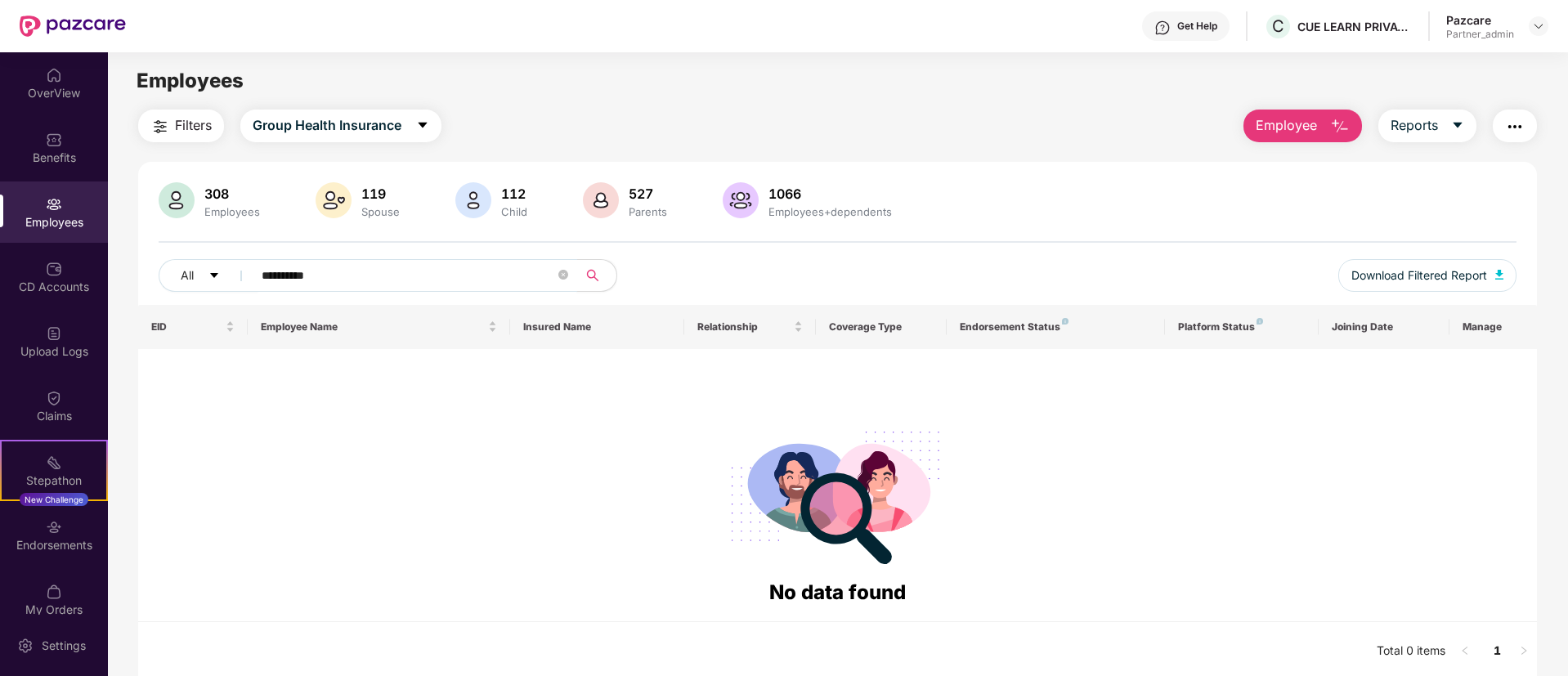
paste input "**"
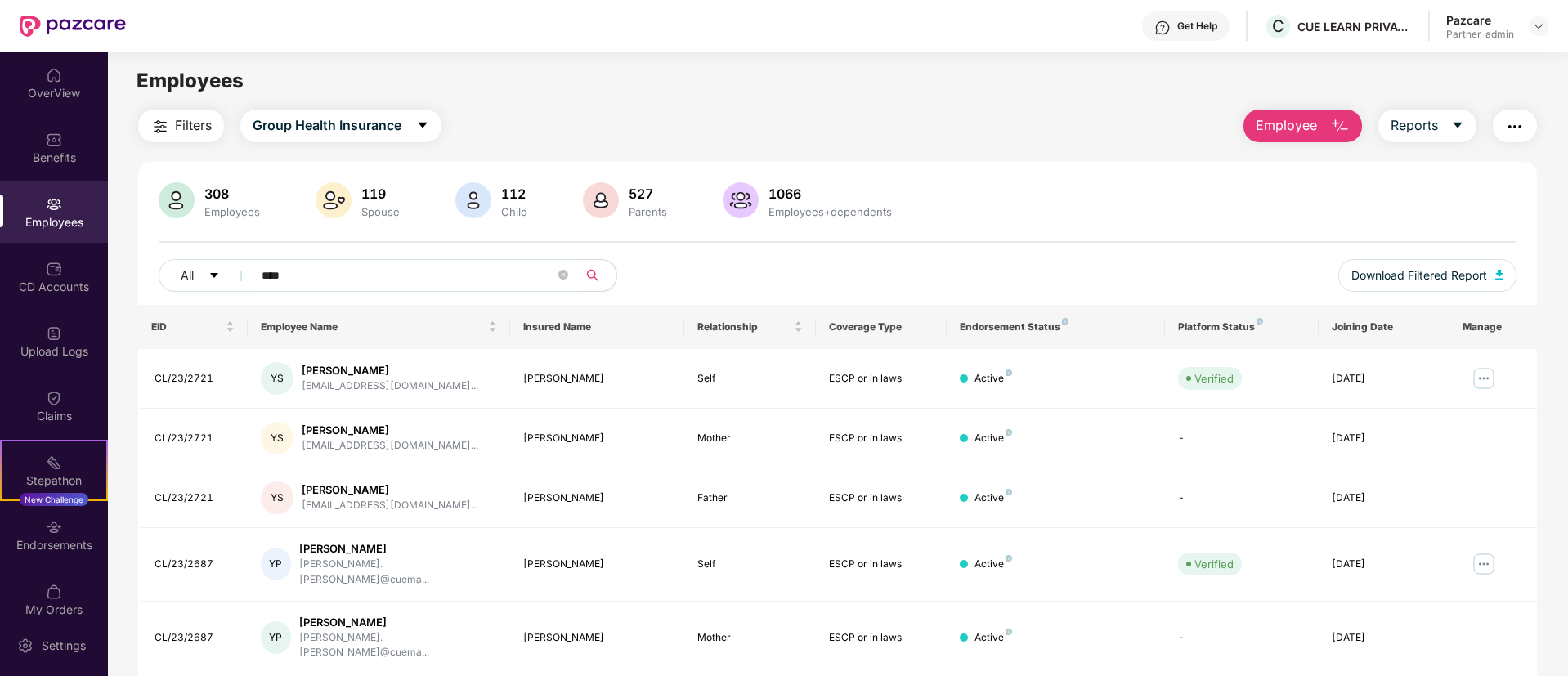
type input "****"
click at [795, 82] on div "Employees" at bounding box center [837, 81] width 1459 height 31
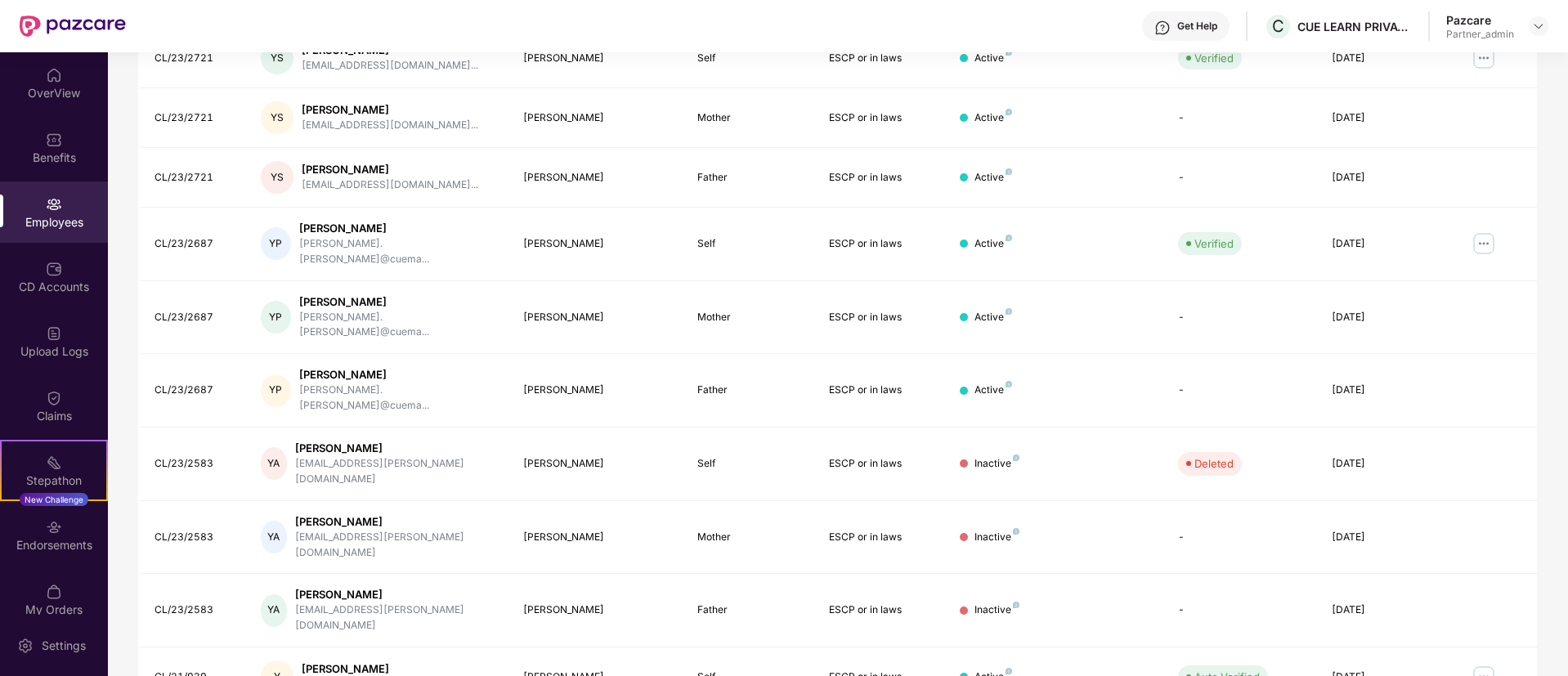
scroll to position [329, 0]
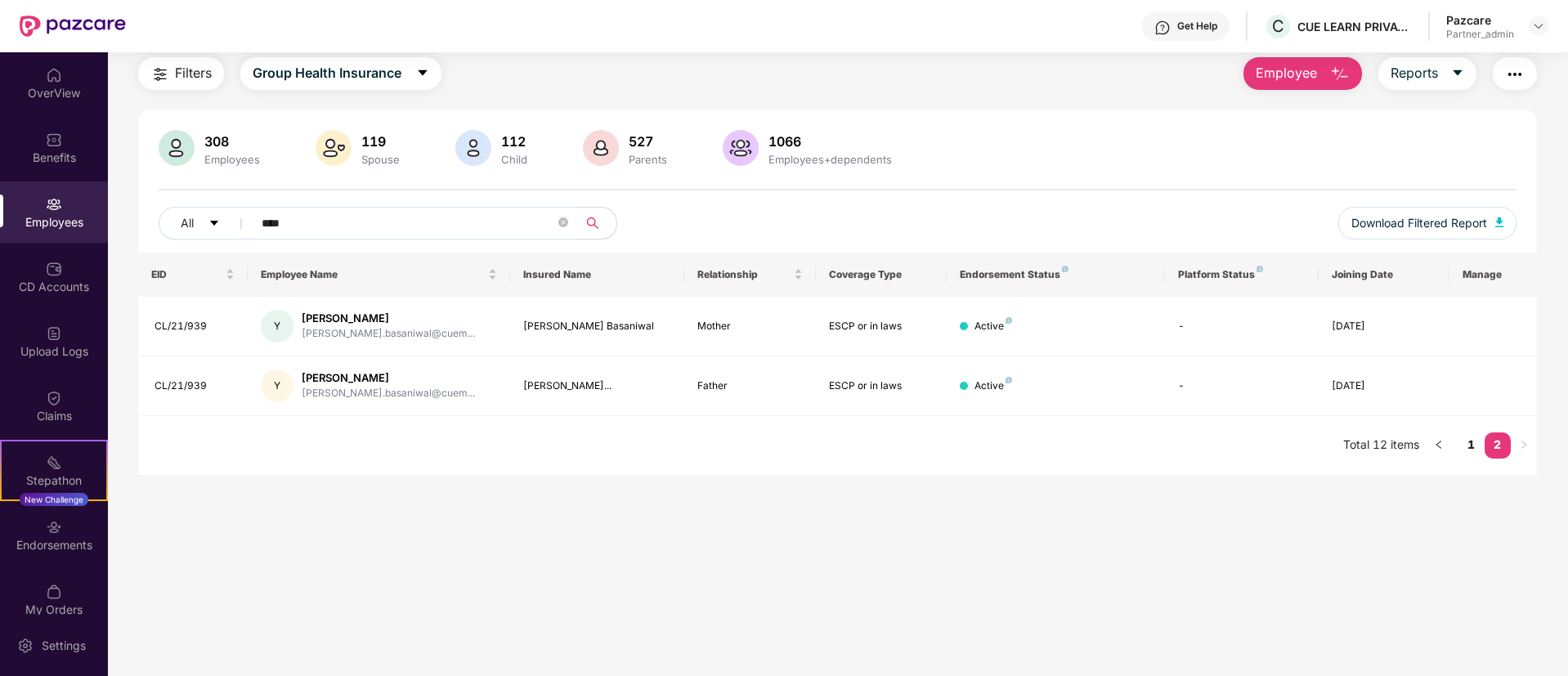
scroll to position [3, 0]
